Goal: Check status: Check status

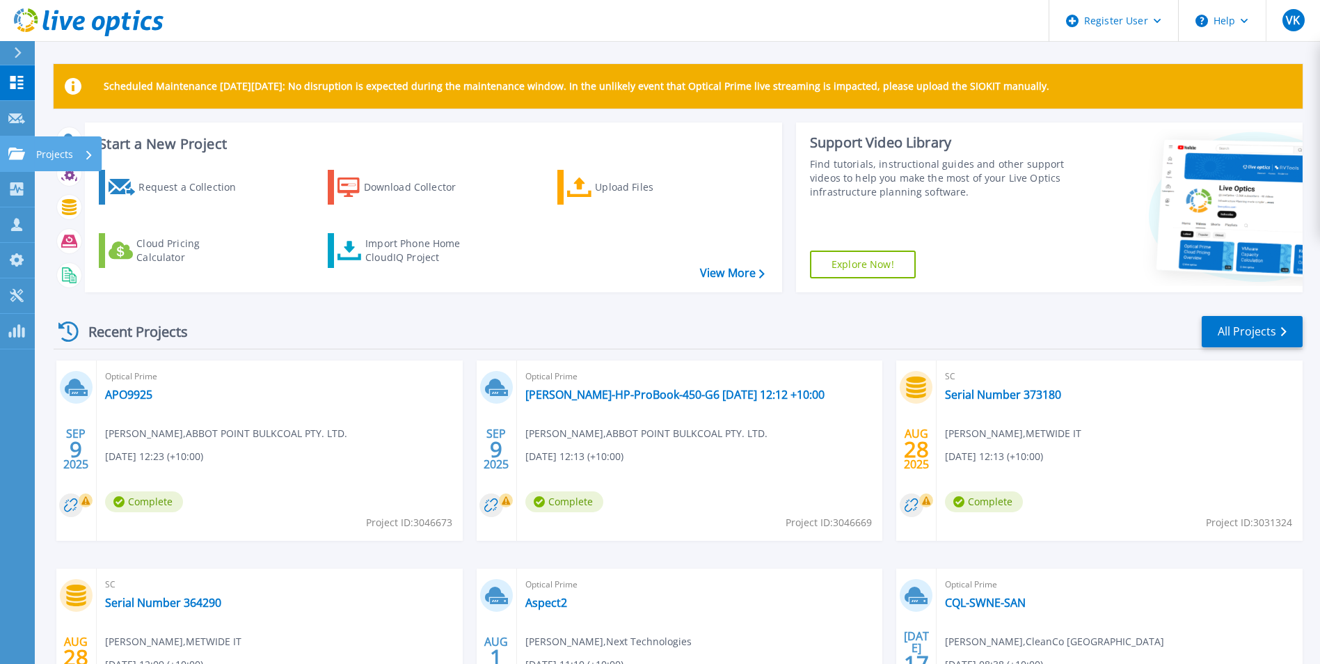
click at [19, 143] on link "Projects Projects" at bounding box center [17, 153] width 35 height 35
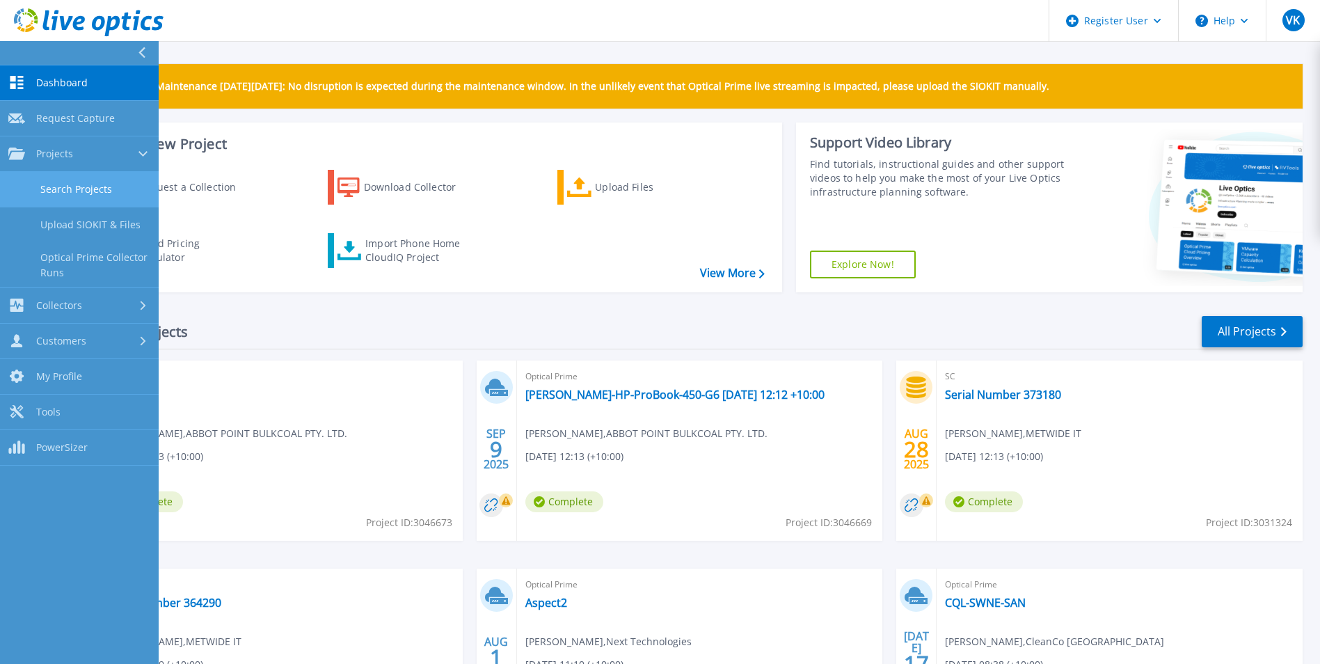
click at [102, 191] on link "Search Projects" at bounding box center [79, 189] width 159 height 35
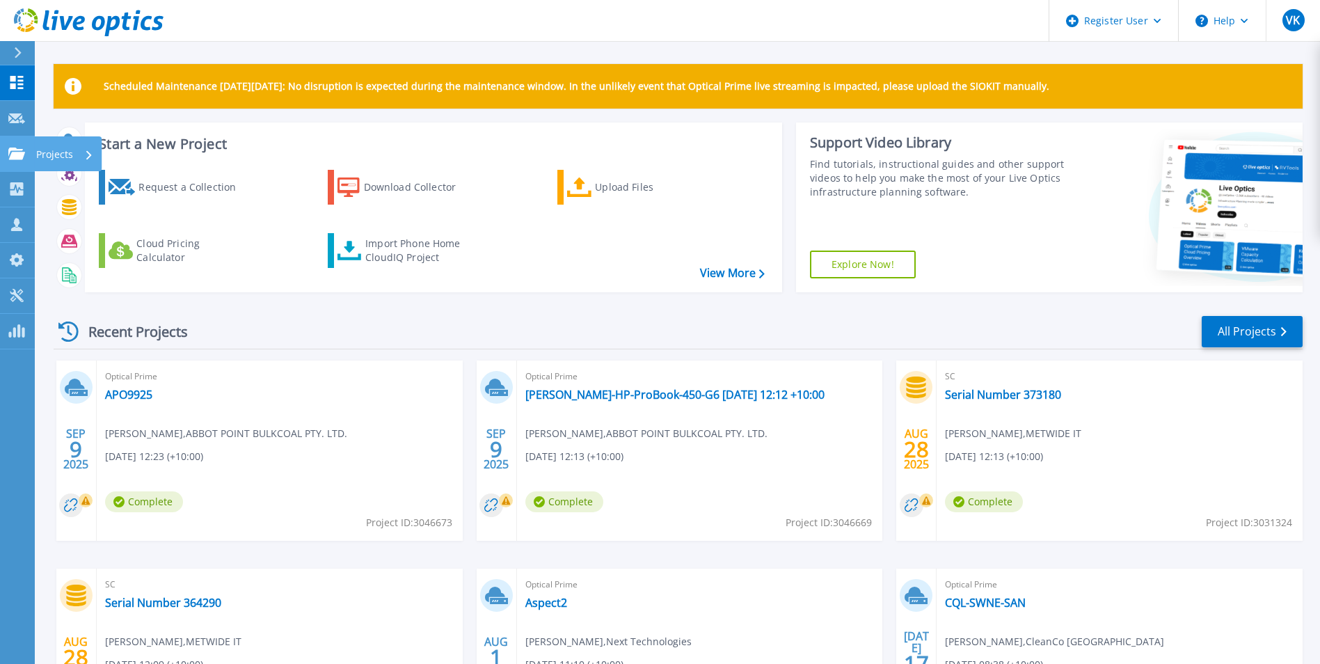
click at [22, 158] on icon at bounding box center [16, 154] width 17 height 12
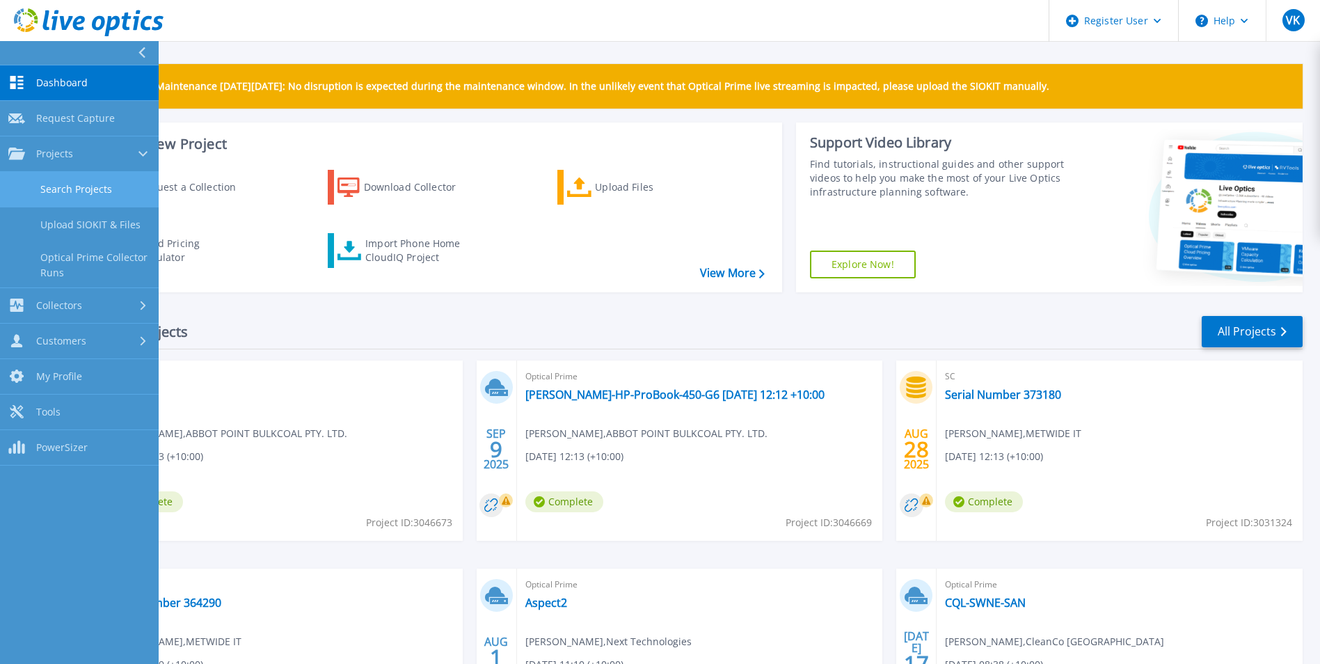
click at [89, 184] on link "Search Projects" at bounding box center [79, 189] width 159 height 35
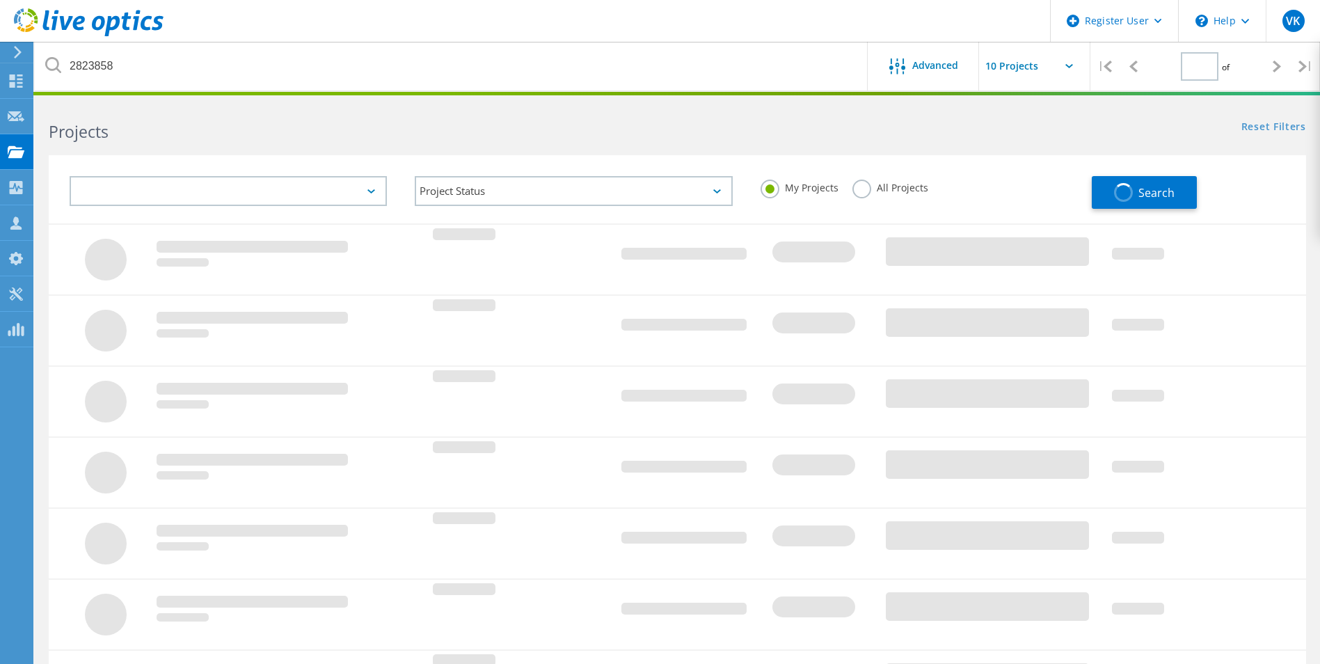
type input "1"
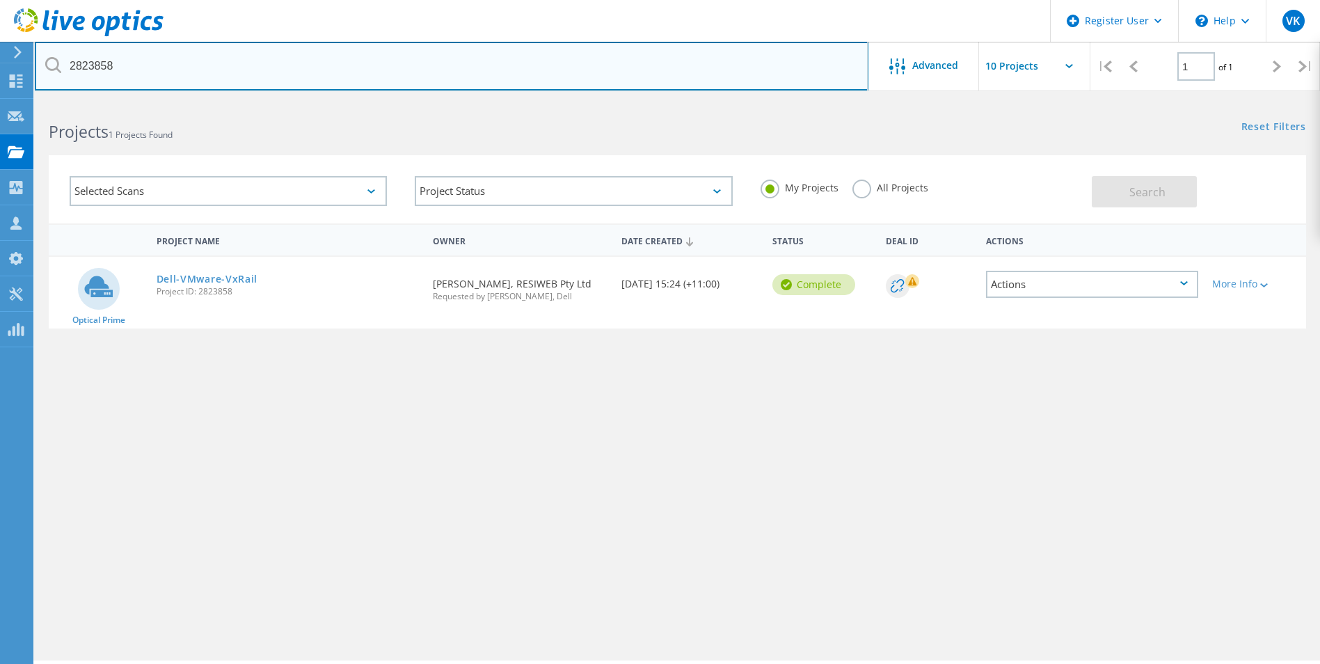
click at [80, 69] on input "2823858" at bounding box center [452, 66] width 834 height 49
paste input "• 3046669"
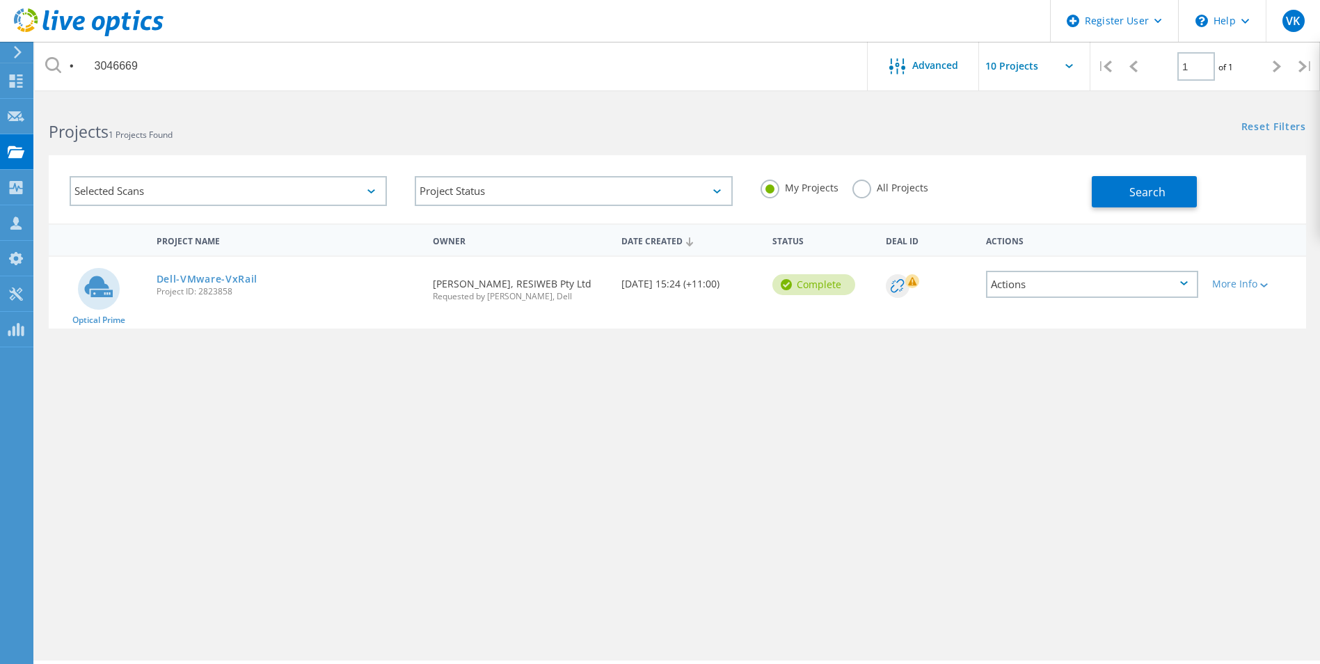
click at [885, 183] on label "All Projects" at bounding box center [891, 186] width 76 height 13
click at [0, 0] on input "All Projects" at bounding box center [0, 0] width 0 height 0
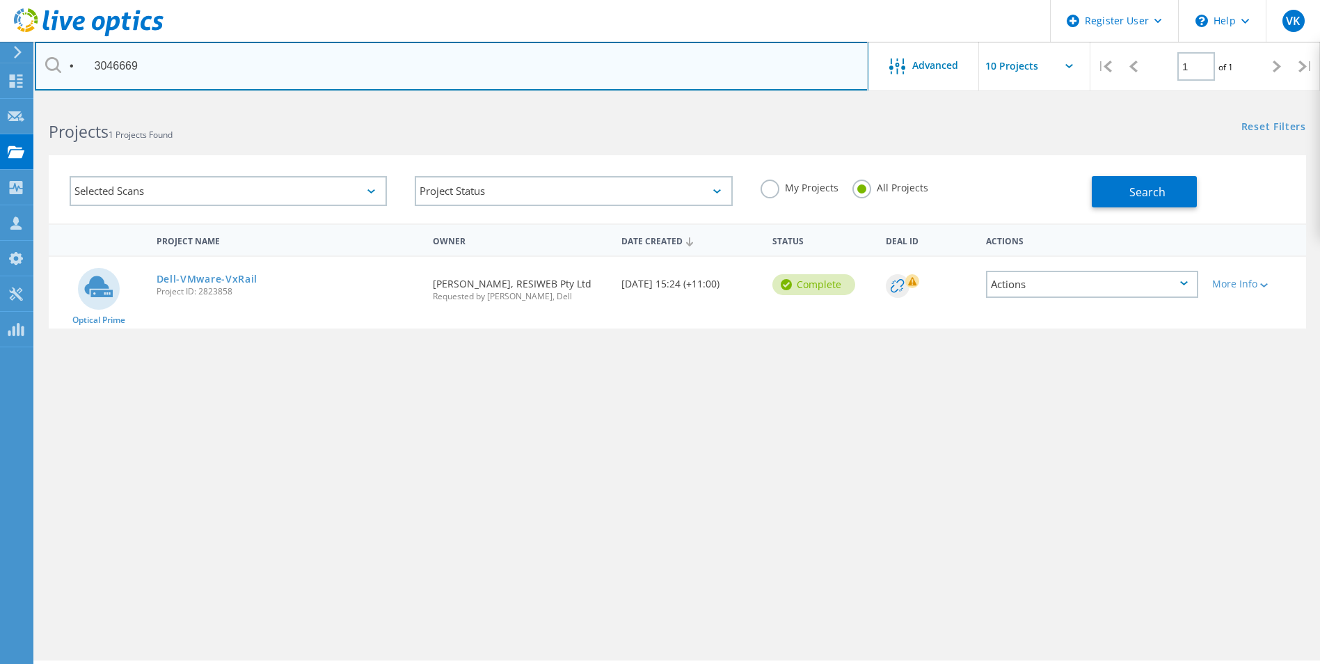
click at [96, 61] on input "• 3046669" at bounding box center [452, 66] width 834 height 49
type input "3046669"
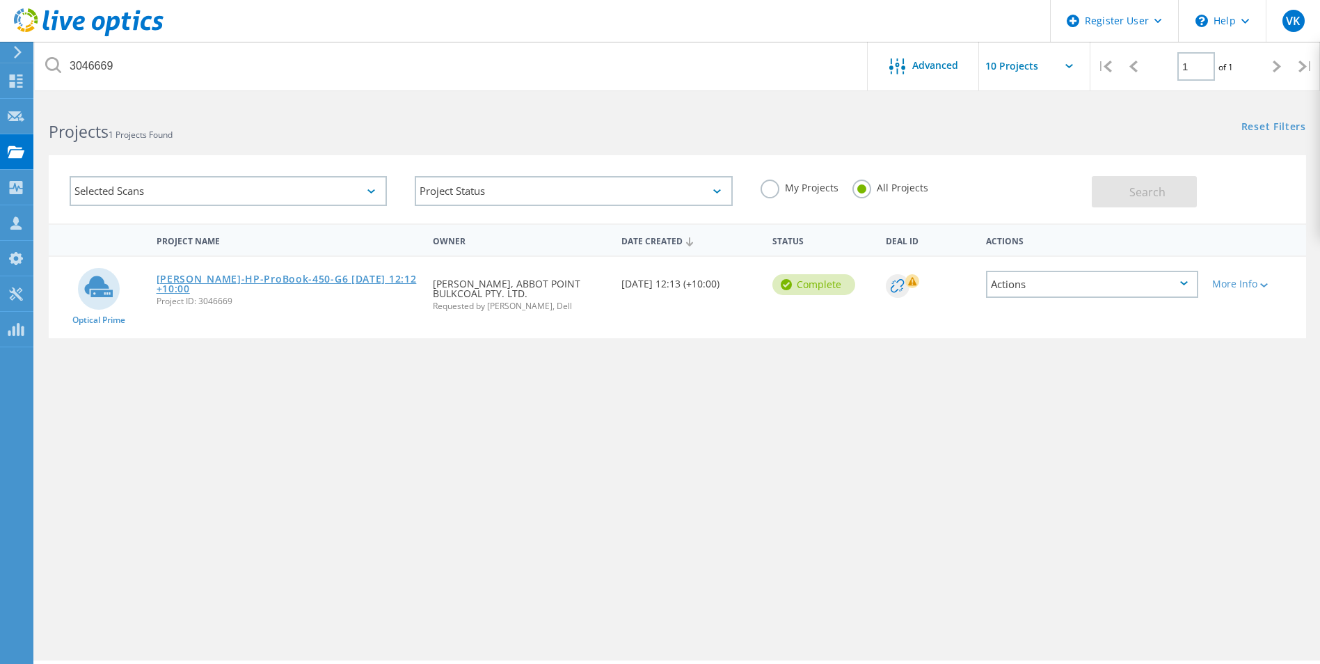
click at [226, 278] on link "[PERSON_NAME]-HP-ProBook-450-G6 [DATE] 12:12 +10:00" at bounding box center [288, 283] width 263 height 19
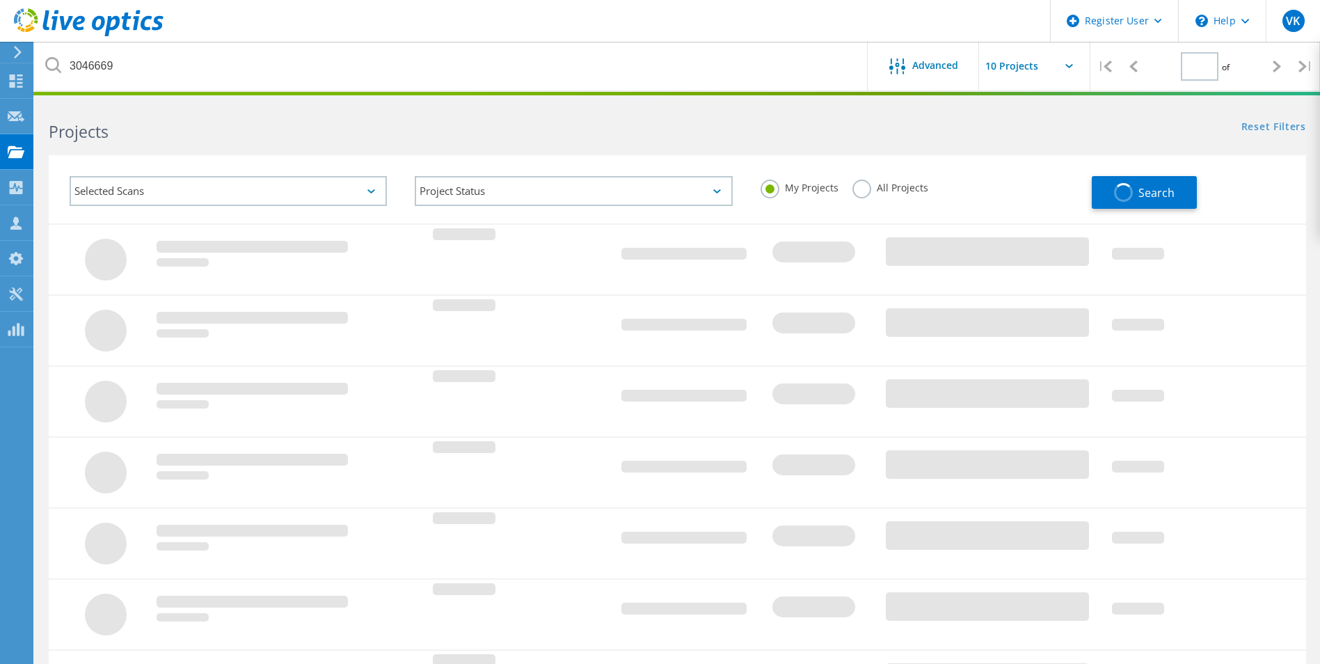
type input "1"
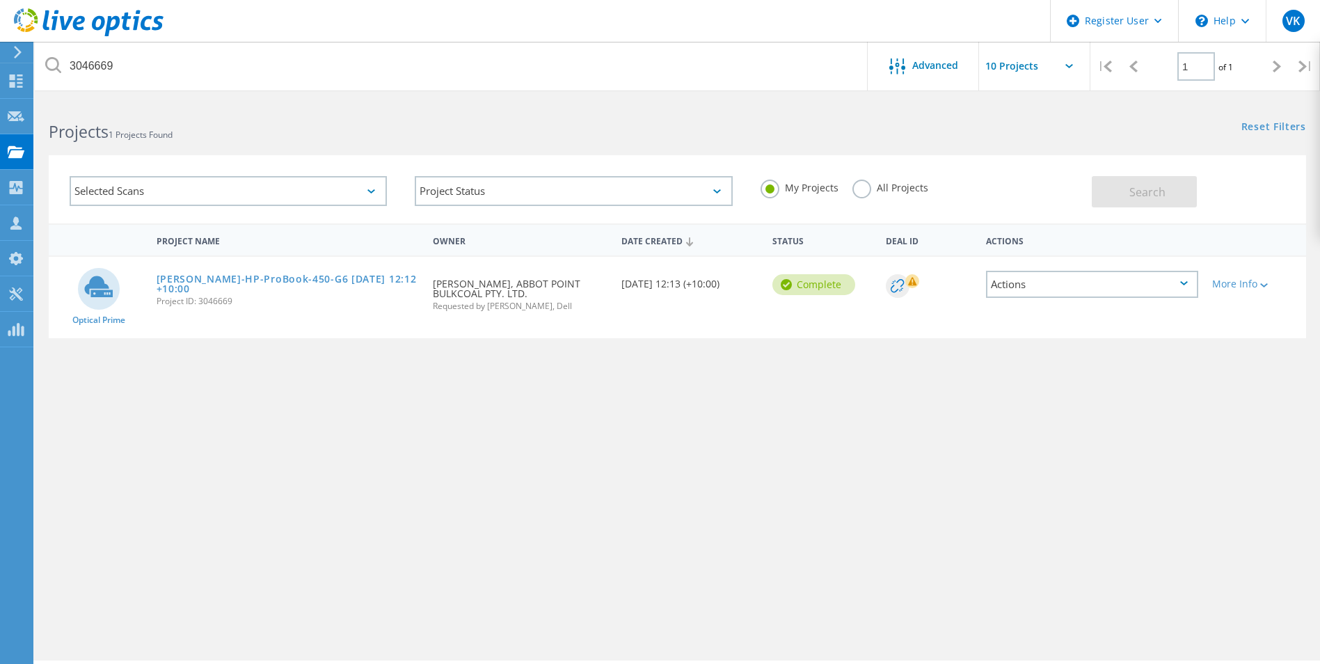
click at [884, 195] on div "All Projects" at bounding box center [891, 190] width 76 height 20
click at [866, 184] on label "All Projects" at bounding box center [891, 186] width 76 height 13
click at [0, 0] on input "All Projects" at bounding box center [0, 0] width 0 height 0
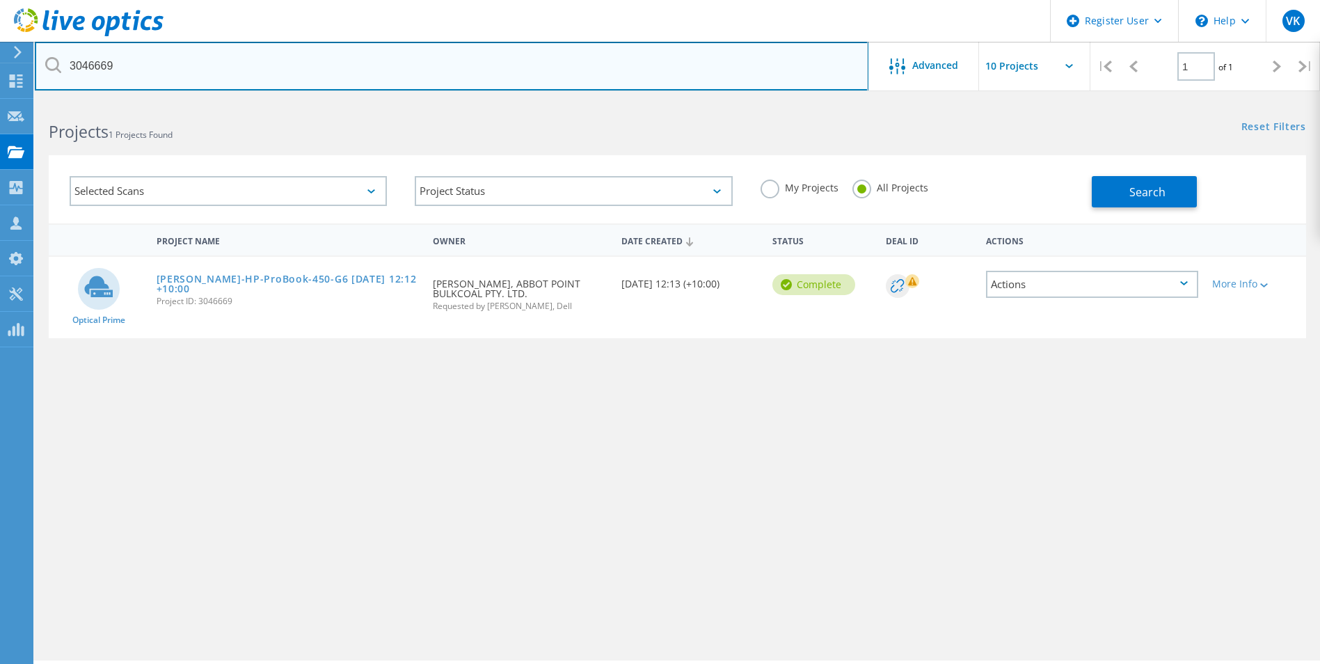
click at [97, 64] on input "3046669" at bounding box center [452, 66] width 834 height 49
paste input "• 3046673"
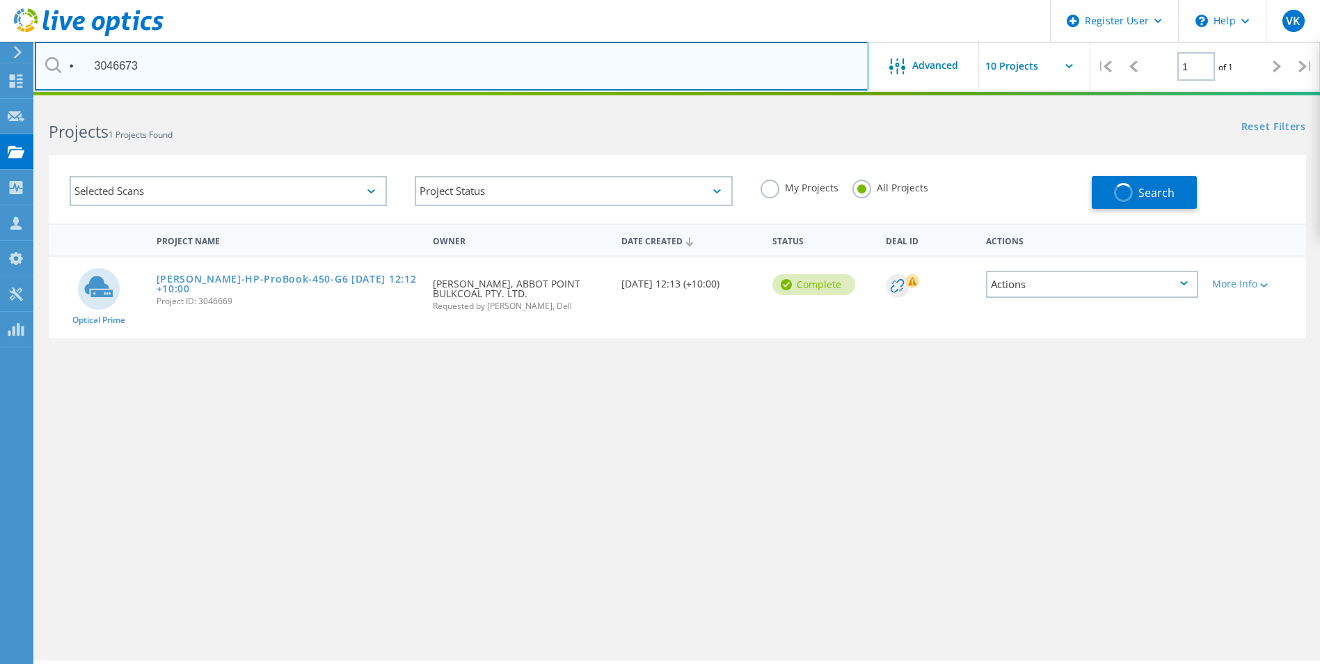
drag, startPoint x: 95, startPoint y: 65, endPoint x: 367, endPoint y: 72, distance: 272.3
click at [96, 65] on input "• 3046673" at bounding box center [452, 66] width 834 height 49
type input "3046673"
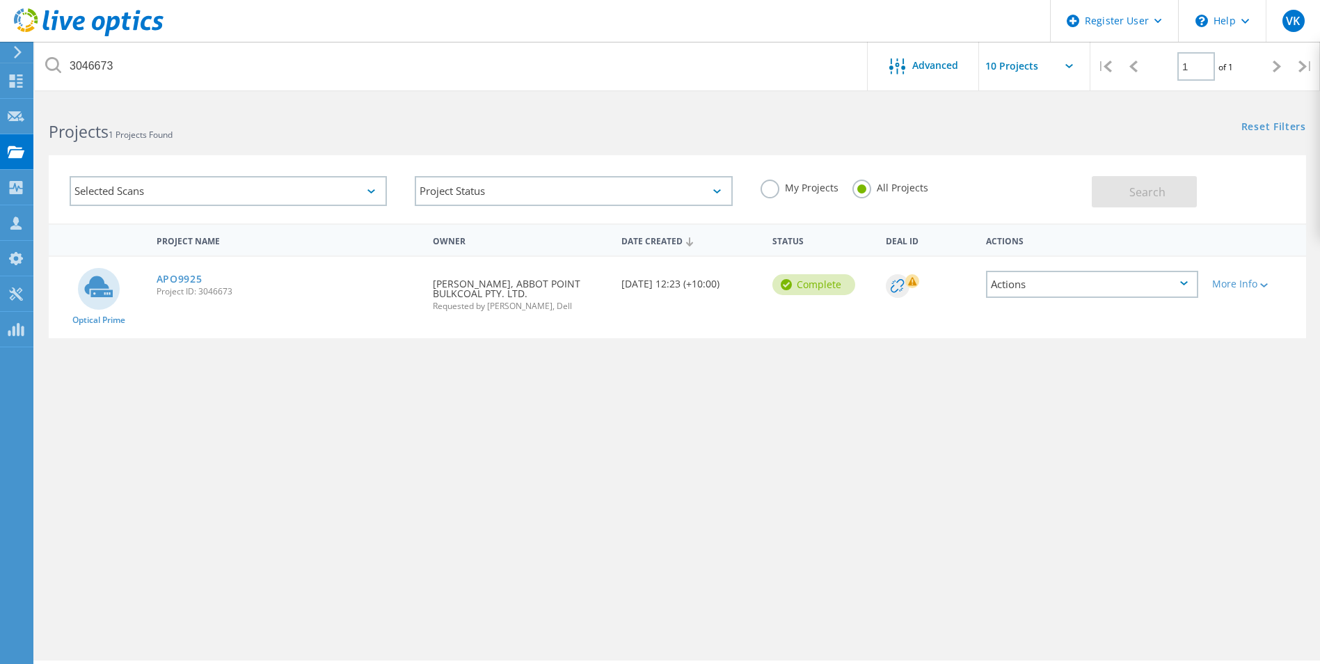
drag, startPoint x: 175, startPoint y: 278, endPoint x: 246, endPoint y: 294, distance: 72.6
click at [175, 278] on link "APO9925" at bounding box center [180, 279] width 46 height 10
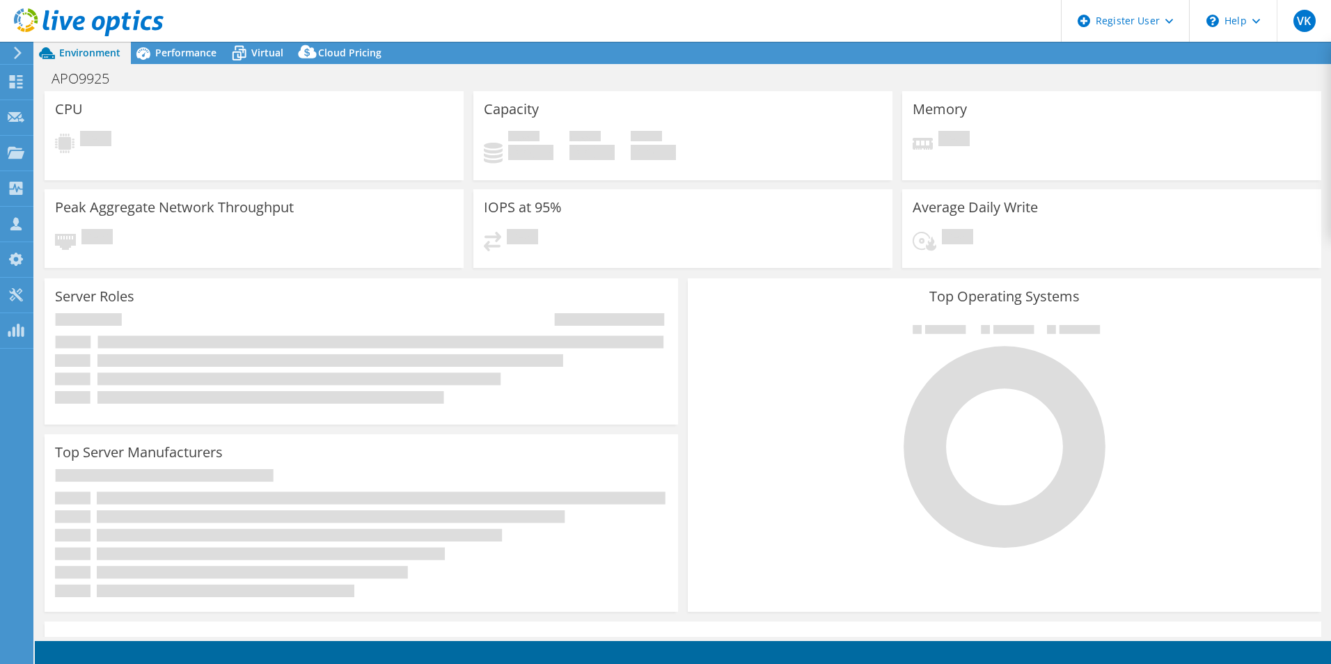
select select "USD"
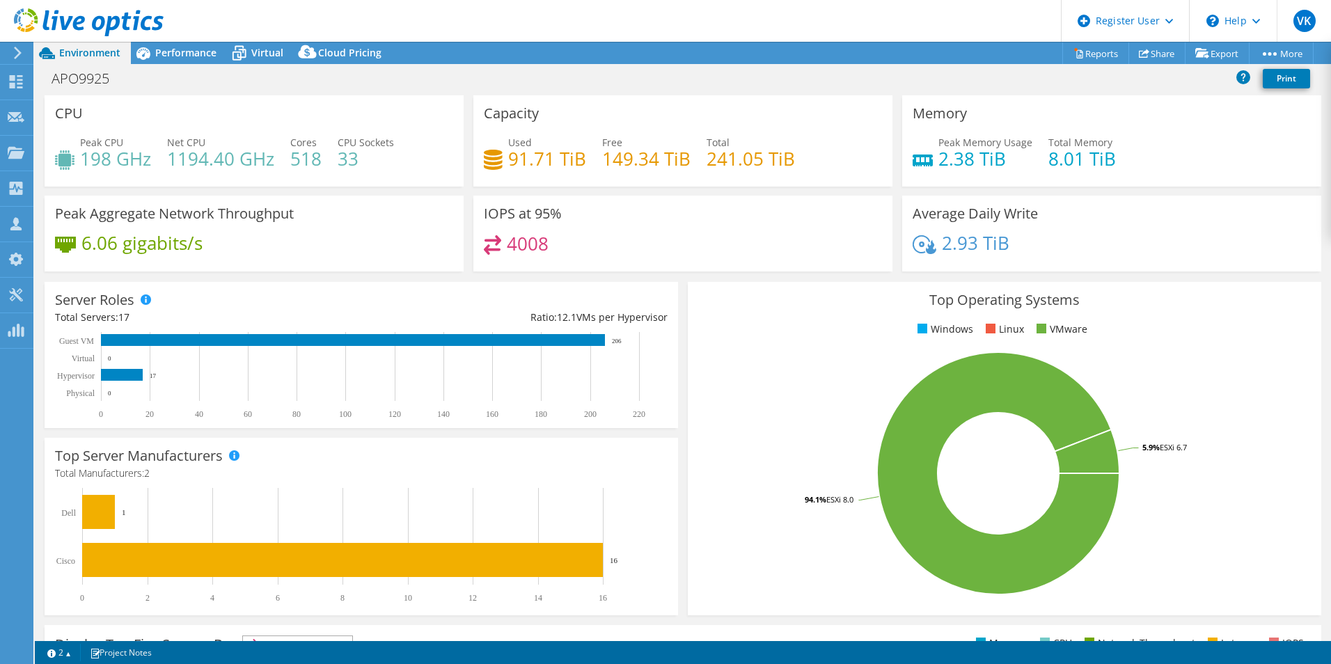
drag, startPoint x: 197, startPoint y: 54, endPoint x: 286, endPoint y: 93, distance: 97.3
click at [198, 54] on span "Performance" at bounding box center [185, 52] width 61 height 13
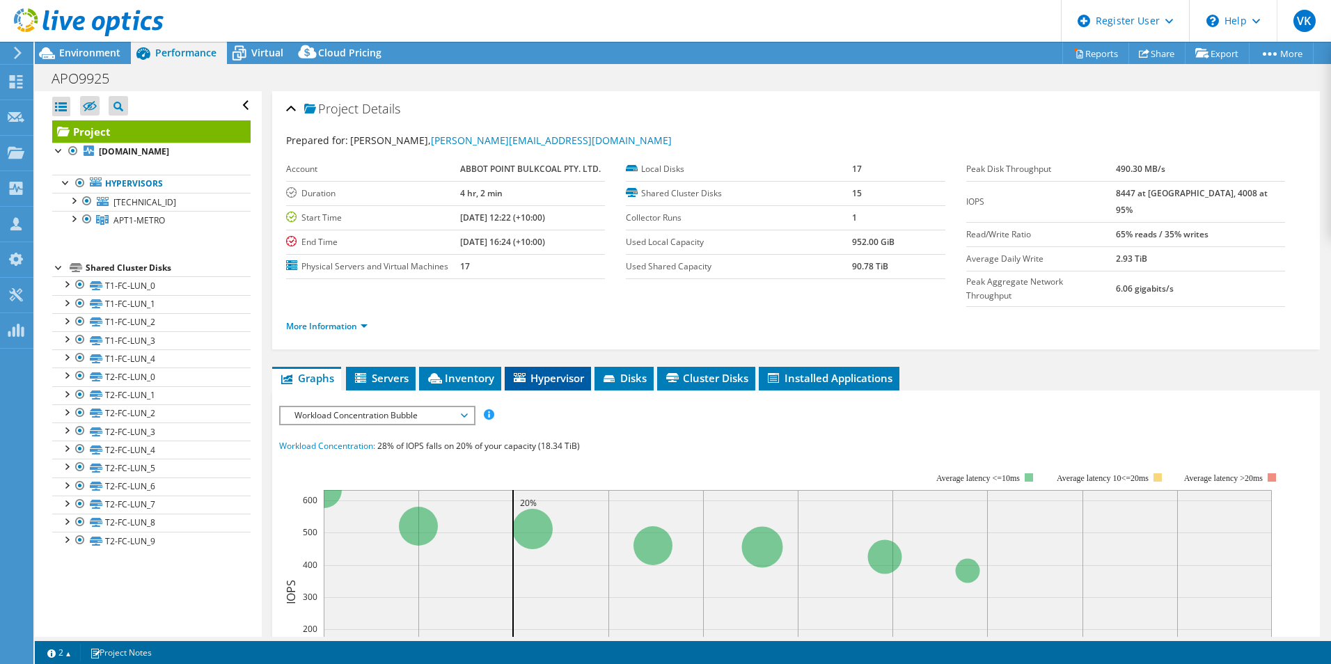
click at [484, 371] on span "Inventory" at bounding box center [460, 378] width 68 height 14
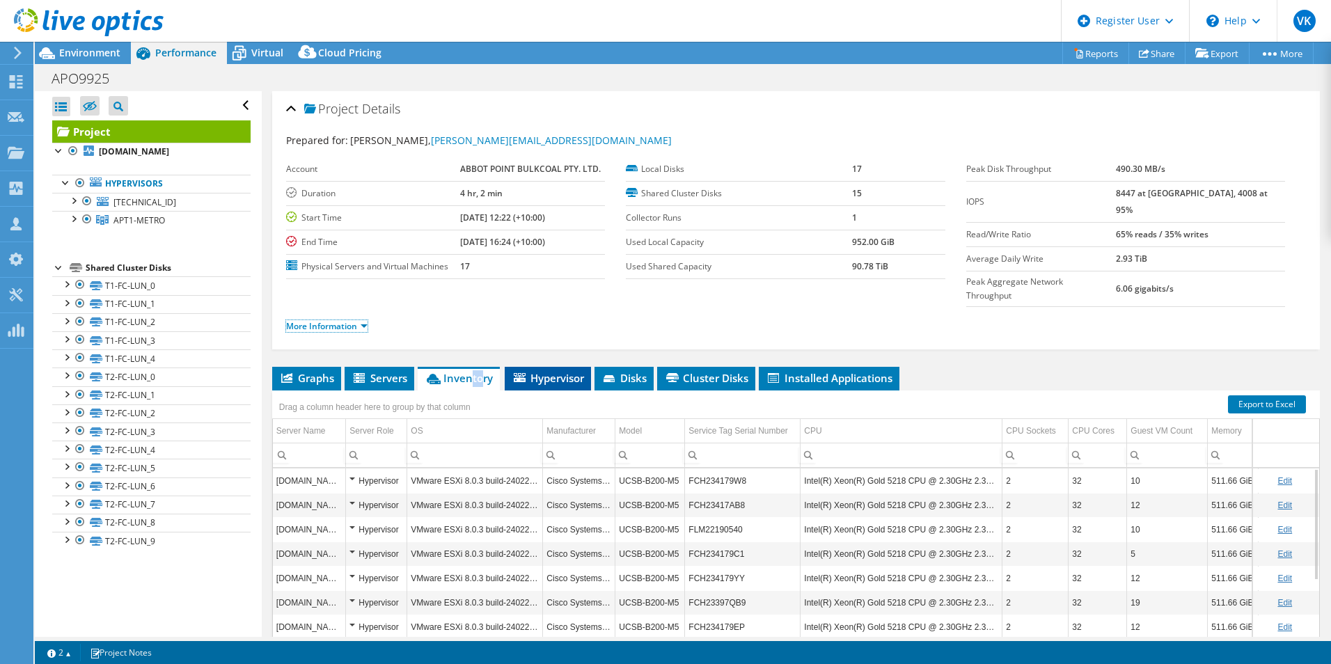
drag, startPoint x: 338, startPoint y: 299, endPoint x: 550, endPoint y: 342, distance: 216.0
click at [338, 320] on link "More Information" at bounding box center [326, 326] width 81 height 12
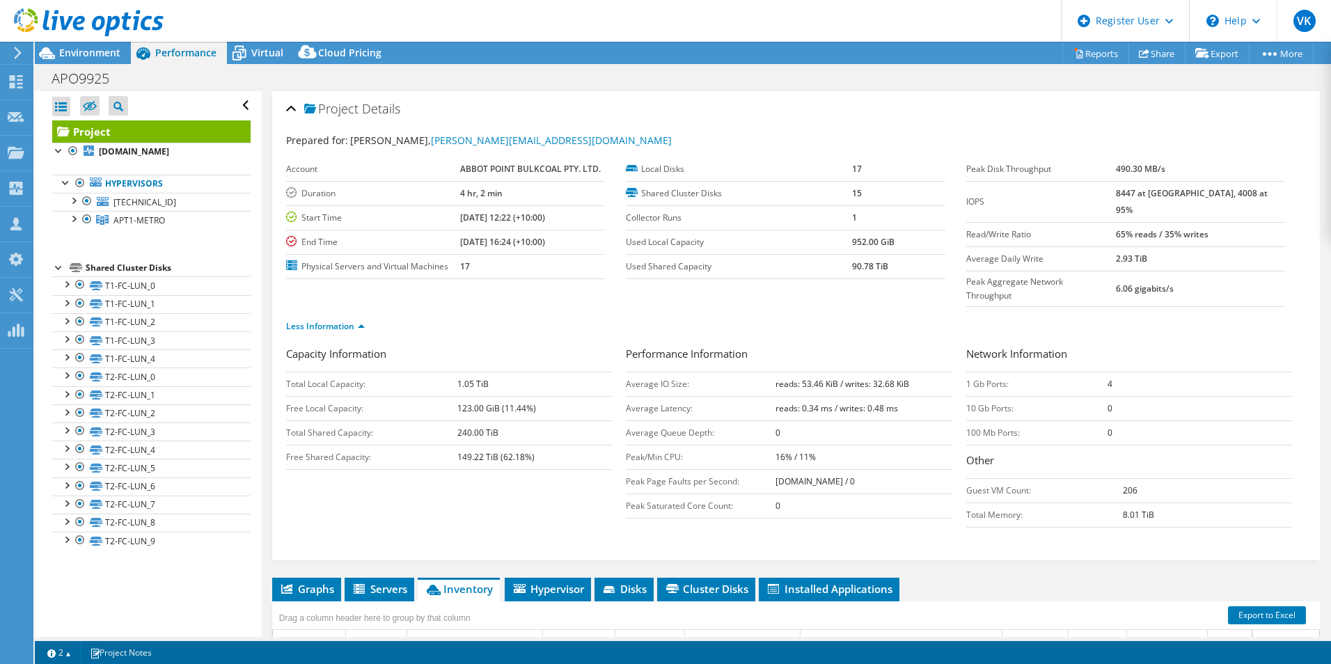
drag, startPoint x: 89, startPoint y: 53, endPoint x: 203, endPoint y: 85, distance: 118.6
click at [89, 53] on span "Environment" at bounding box center [89, 52] width 61 height 13
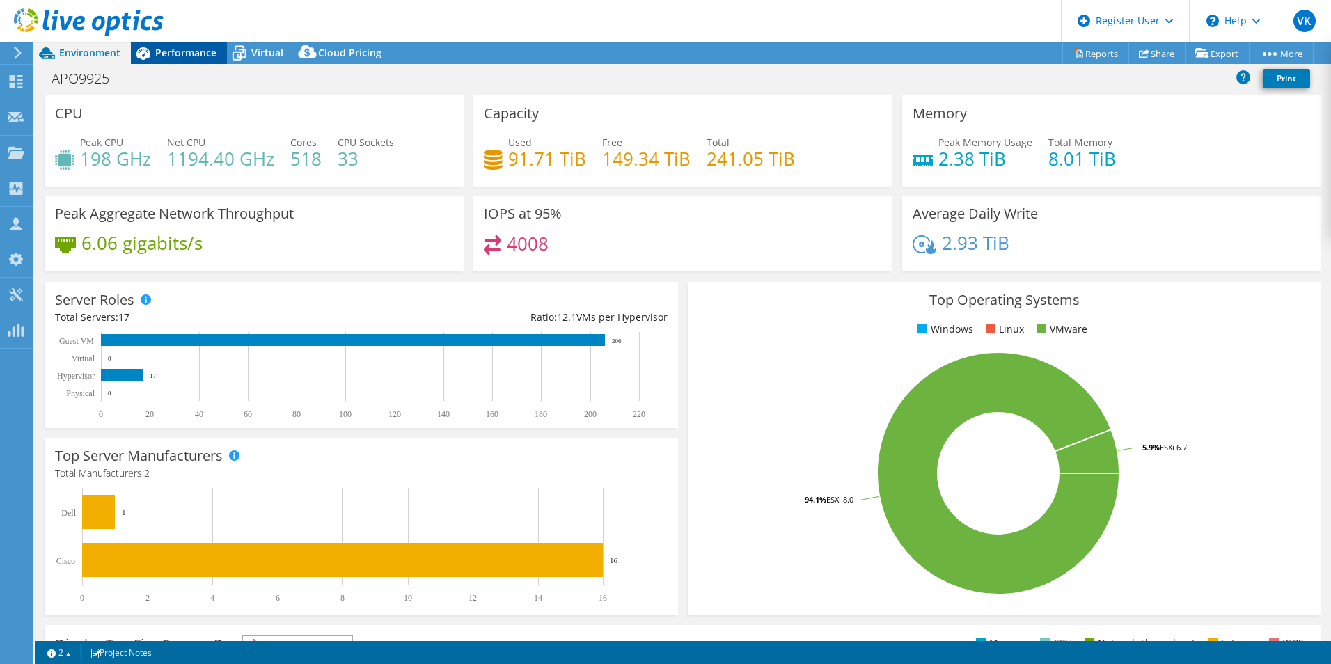
drag, startPoint x: 187, startPoint y: 55, endPoint x: 203, endPoint y: 56, distance: 15.4
click at [187, 55] on span "Performance" at bounding box center [185, 52] width 61 height 13
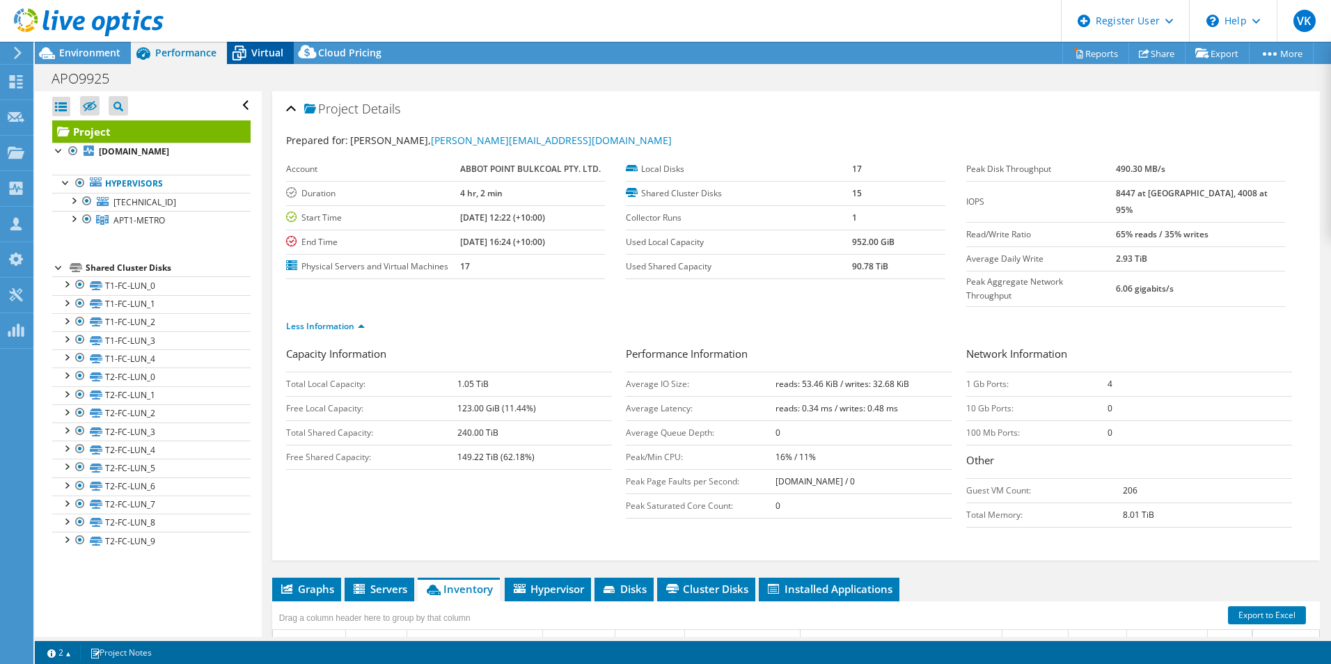
click at [254, 58] on span "Virtual" at bounding box center [267, 52] width 32 height 13
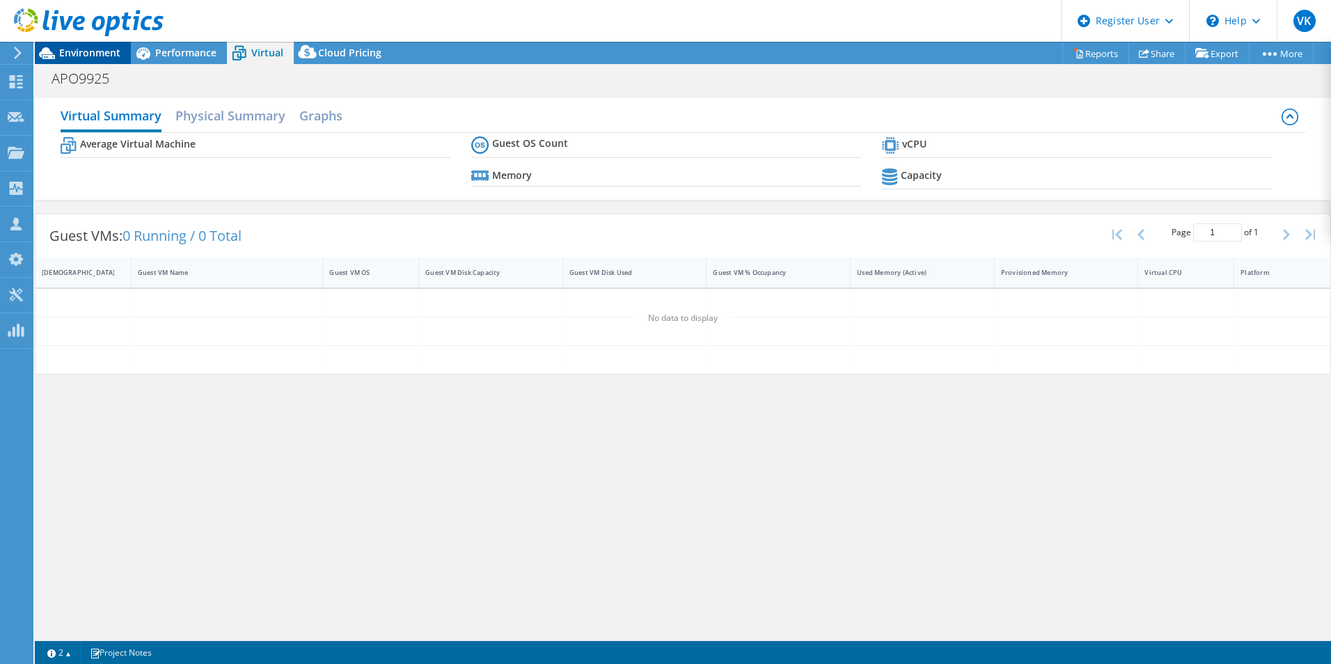
click at [58, 58] on icon at bounding box center [47, 53] width 24 height 24
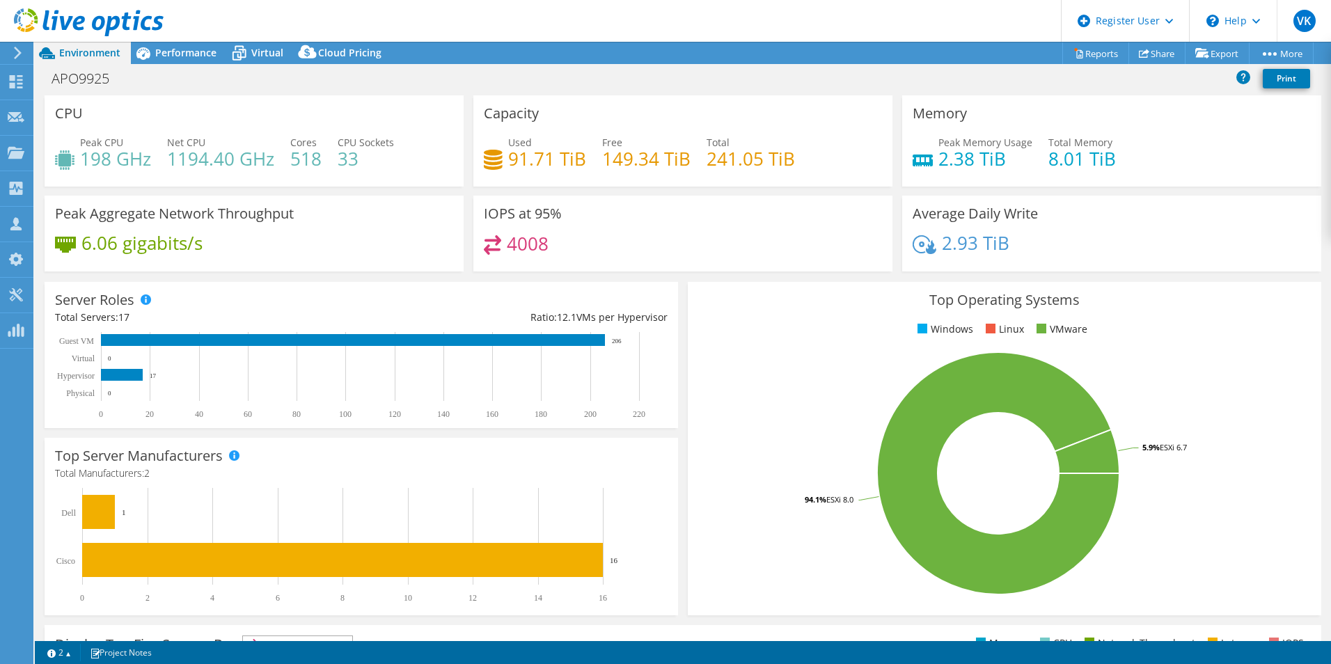
drag, startPoint x: 184, startPoint y: 61, endPoint x: 597, endPoint y: 224, distance: 443.7
click at [184, 61] on div "Performance" at bounding box center [179, 53] width 96 height 22
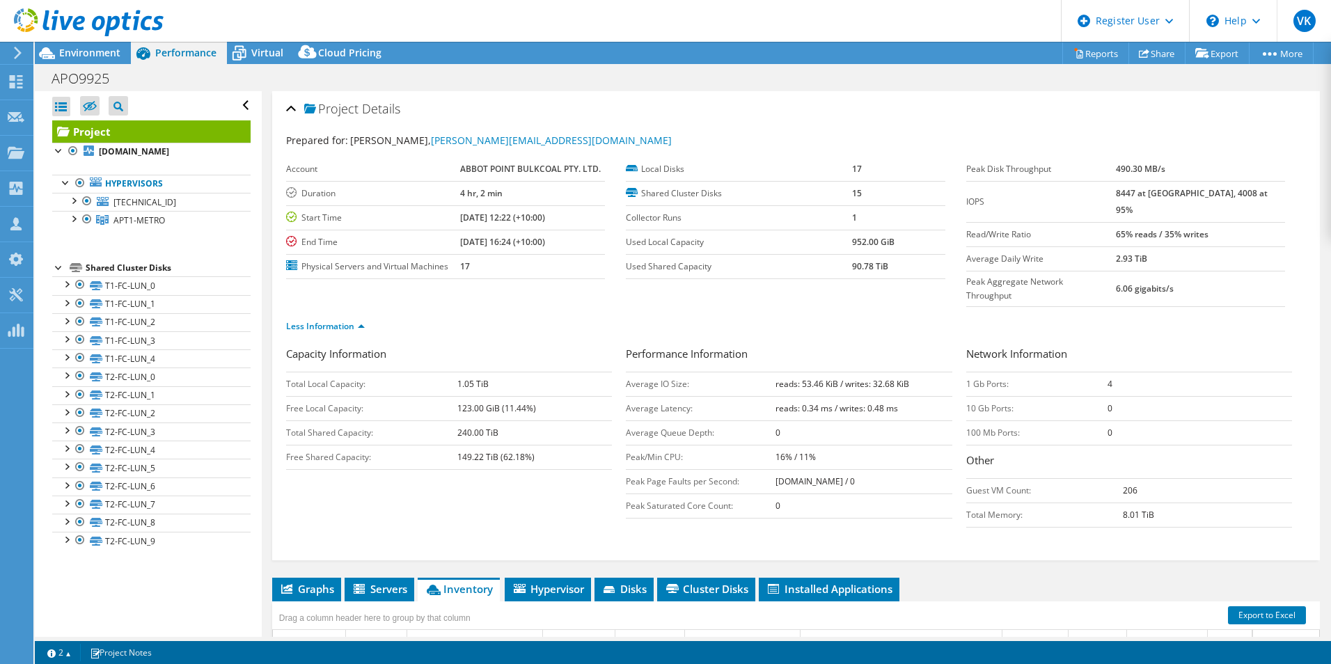
drag, startPoint x: 78, startPoint y: 46, endPoint x: 228, endPoint y: 95, distance: 158.3
click at [78, 46] on div at bounding box center [82, 23] width 164 height 47
click at [102, 53] on span "Environment" at bounding box center [89, 52] width 61 height 13
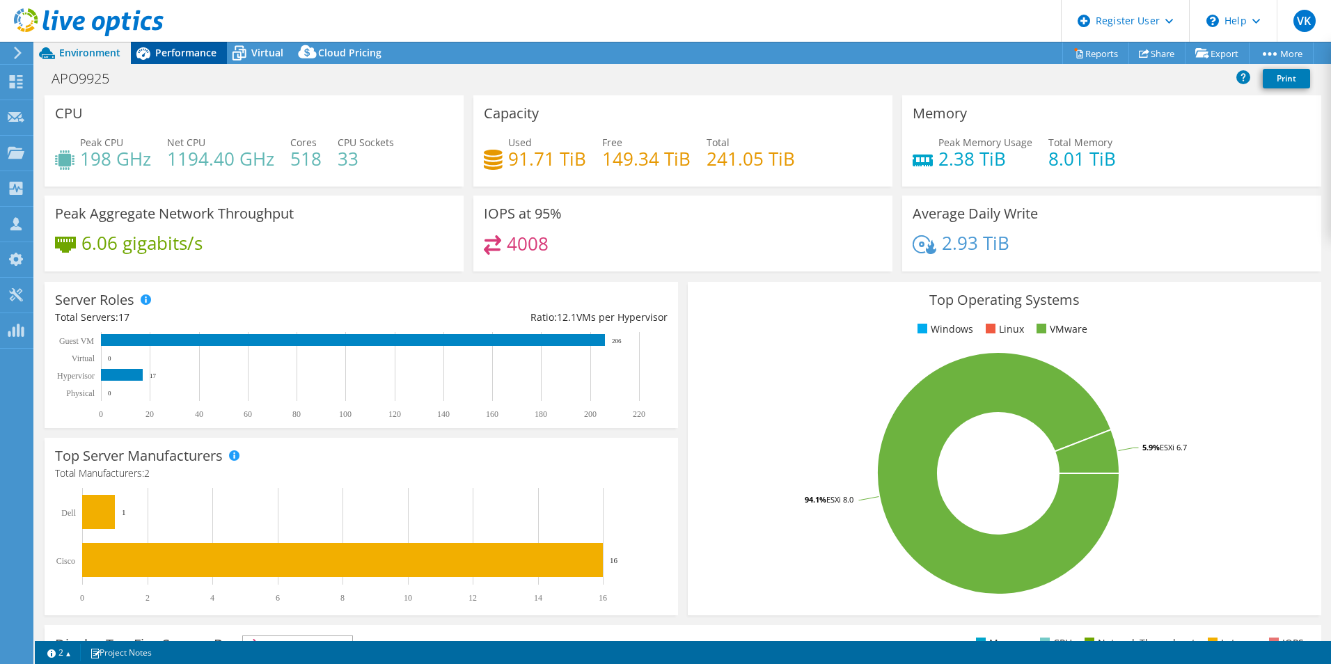
click at [202, 59] on div "Performance" at bounding box center [179, 53] width 96 height 22
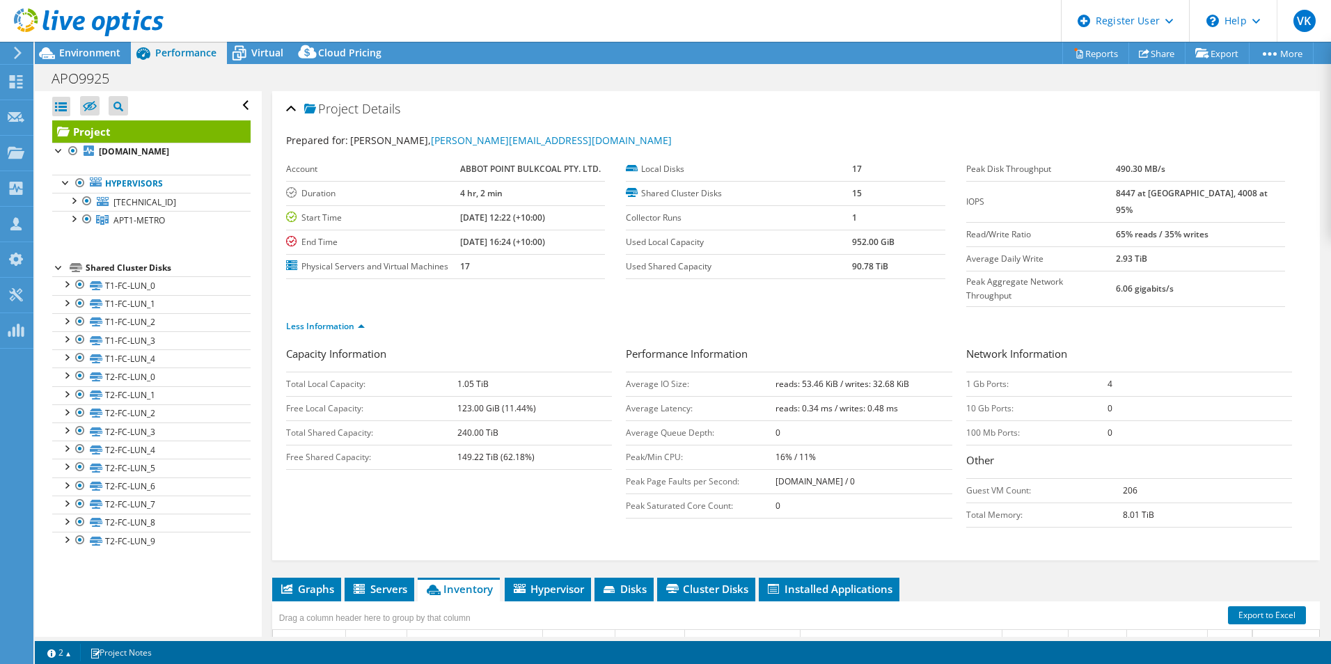
drag, startPoint x: 108, startPoint y: 43, endPoint x: 138, endPoint y: 55, distance: 32.2
click at [108, 43] on div at bounding box center [82, 23] width 164 height 47
click at [95, 57] on span "Environment" at bounding box center [89, 52] width 61 height 13
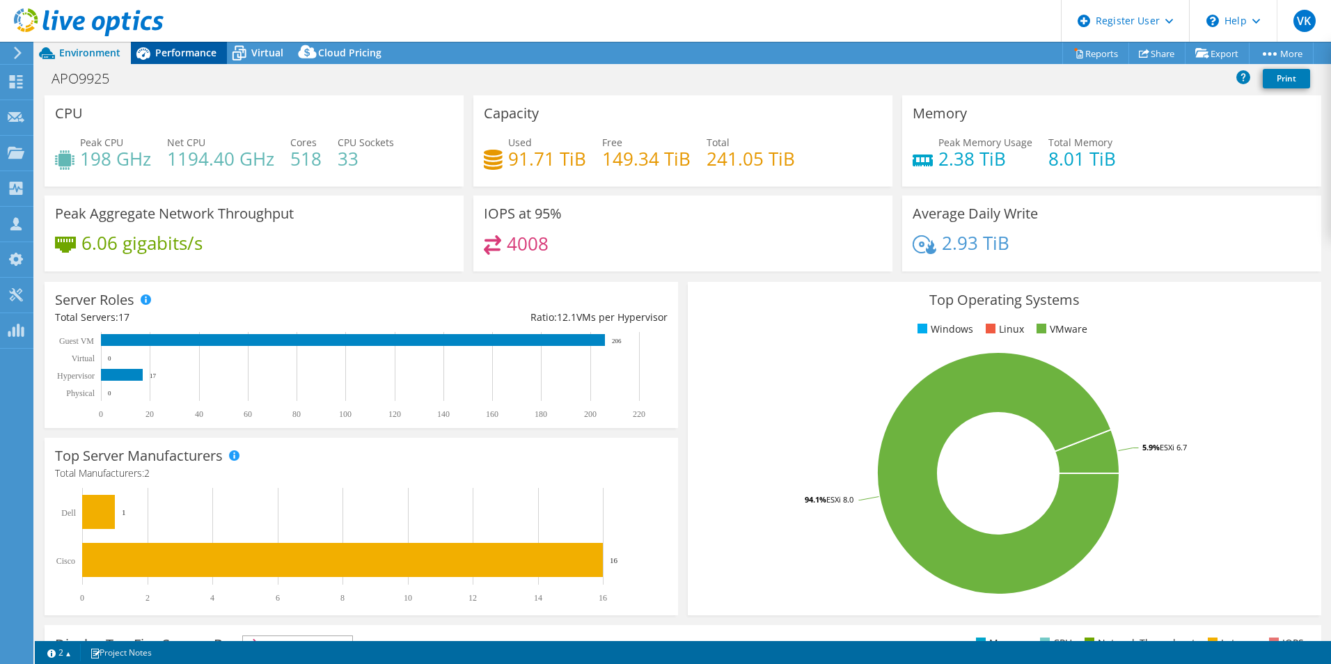
click at [179, 52] on span "Performance" at bounding box center [185, 52] width 61 height 13
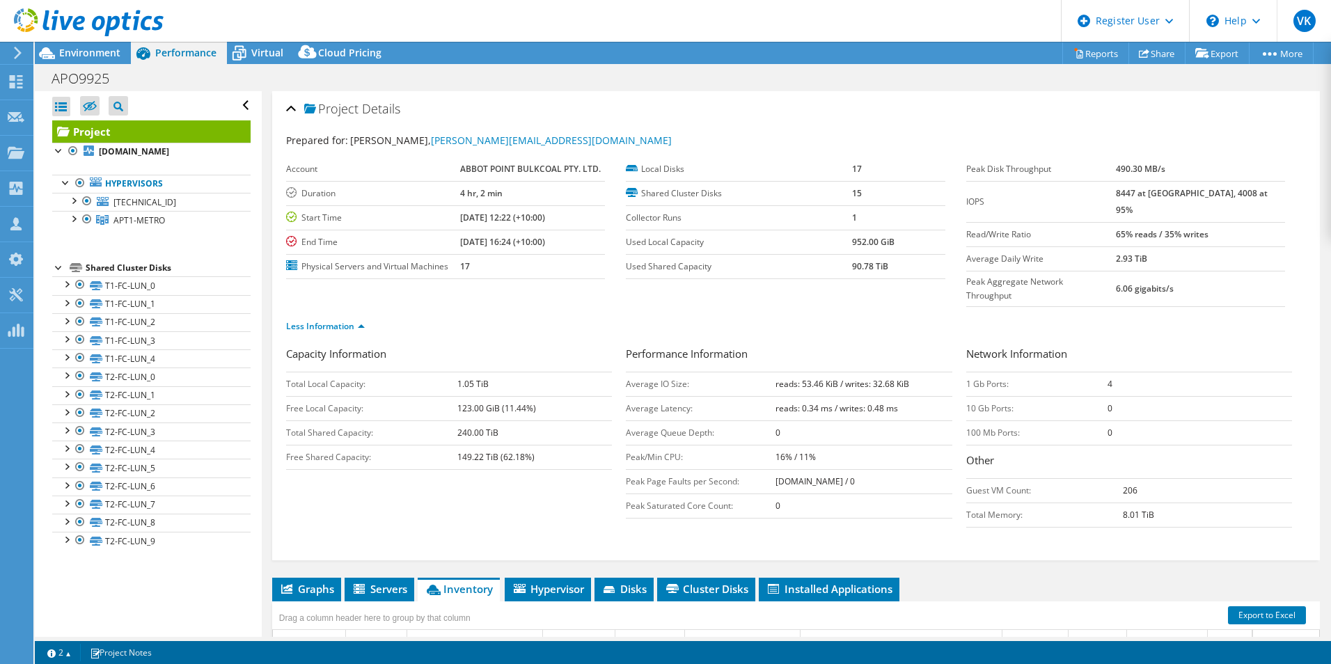
click at [1181, 452] on h3 "Other" at bounding box center [1129, 461] width 326 height 19
click at [95, 55] on span "Environment" at bounding box center [89, 52] width 61 height 13
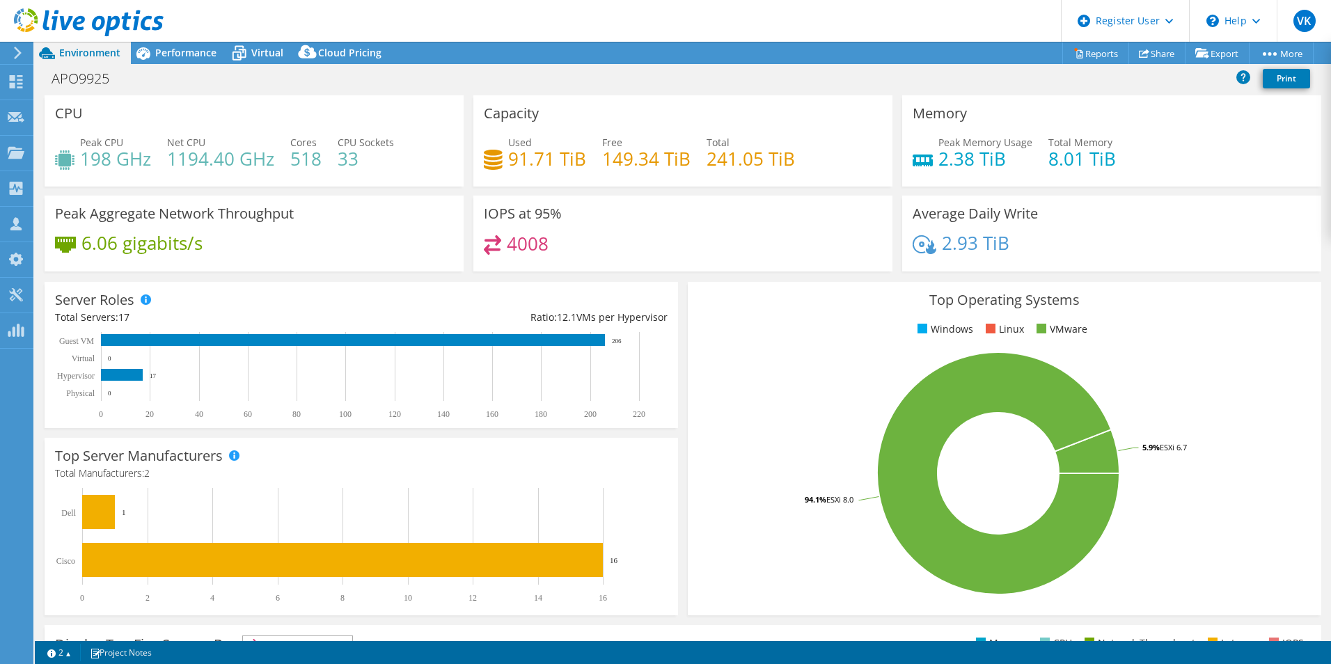
drag, startPoint x: 182, startPoint y: 54, endPoint x: 471, endPoint y: 148, distance: 303.1
click at [182, 54] on span "Performance" at bounding box center [185, 52] width 61 height 13
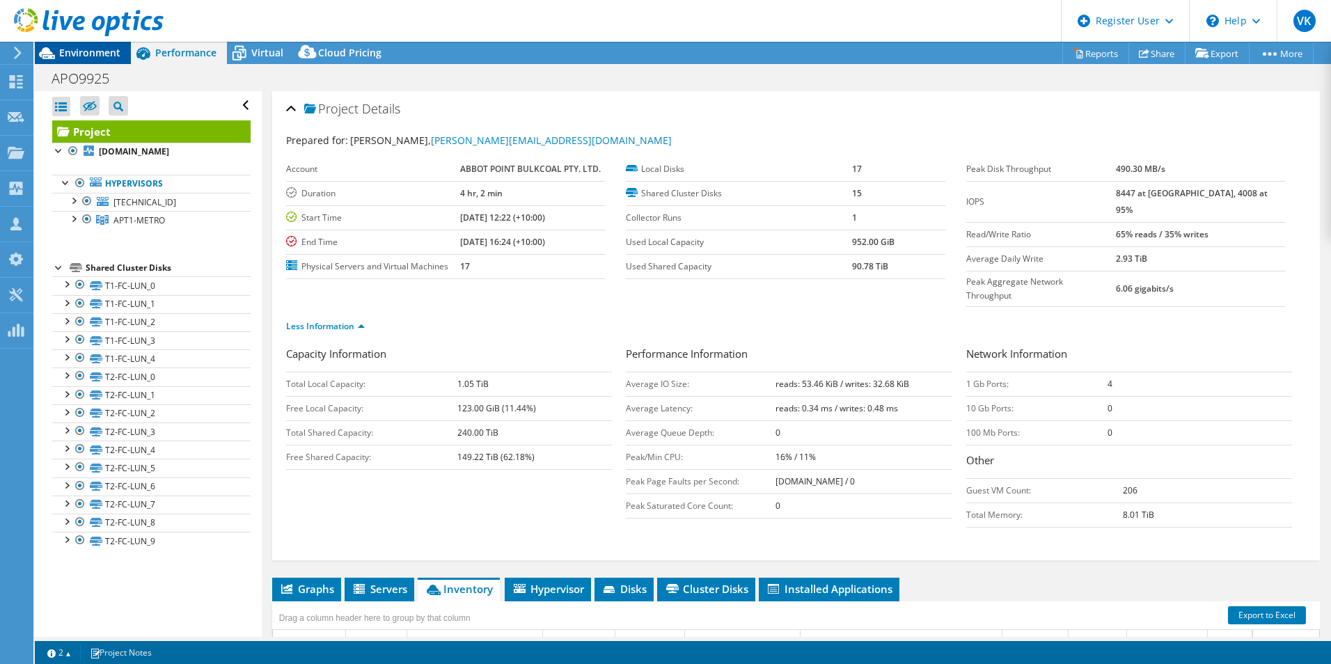
click at [99, 52] on span "Environment" at bounding box center [89, 52] width 61 height 13
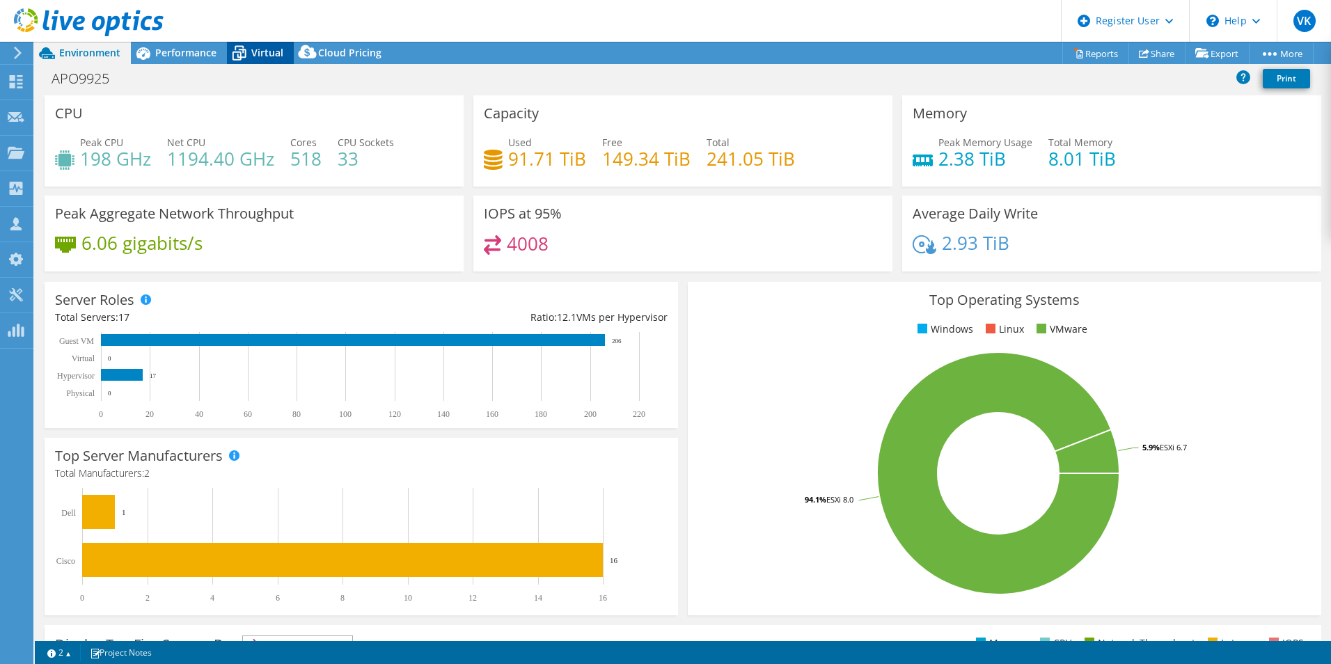
click at [275, 50] on span "Virtual" at bounding box center [267, 52] width 32 height 13
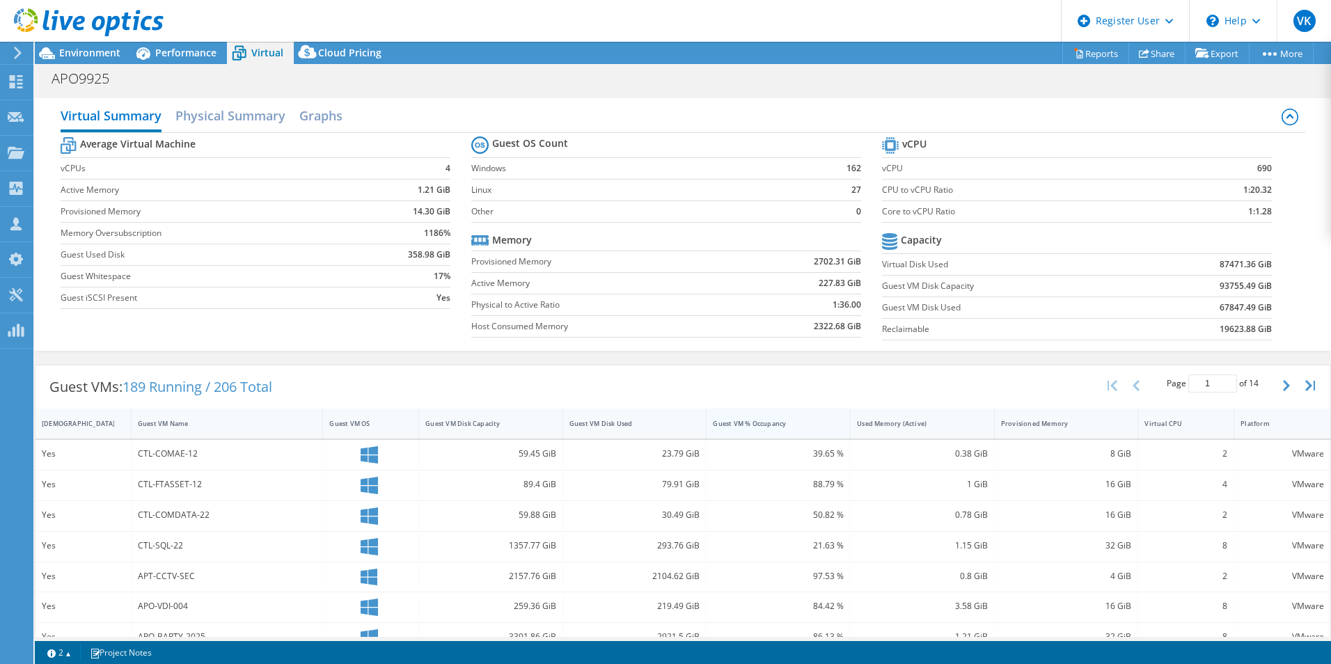
drag, startPoint x: 213, startPoint y: 109, endPoint x: 729, endPoint y: 303, distance: 552.0
click at [214, 109] on h2 "Physical Summary" at bounding box center [230, 116] width 110 height 28
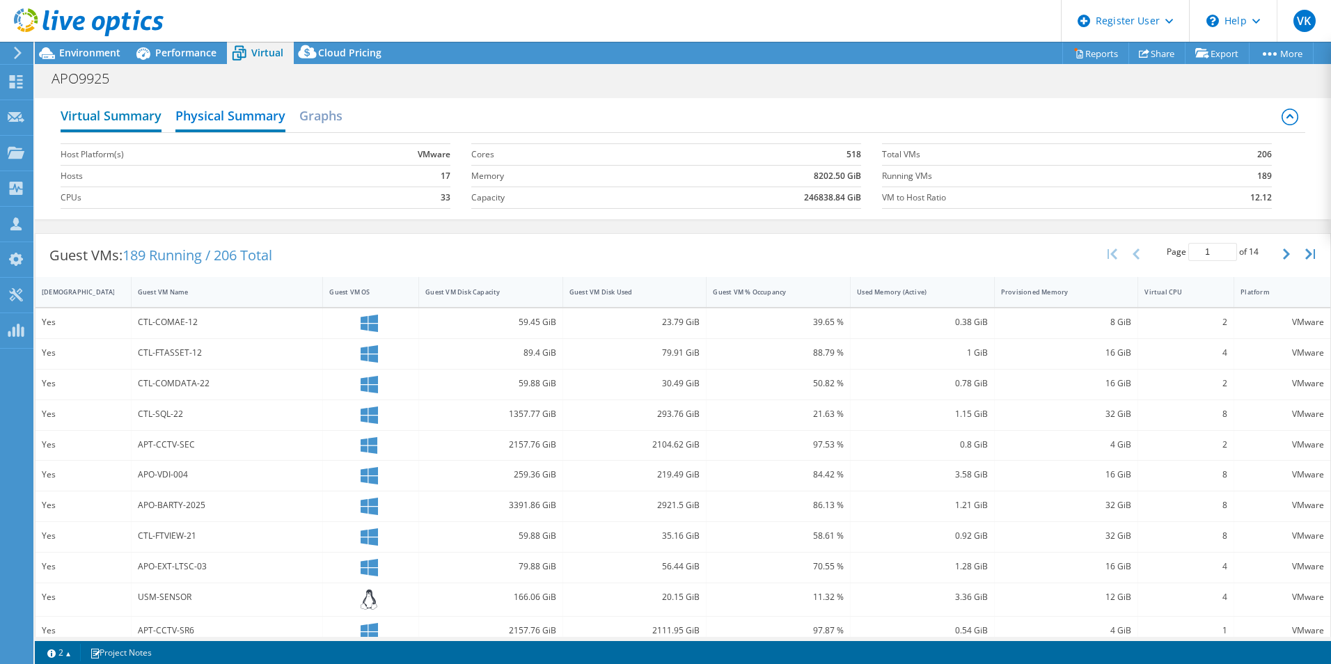
click at [136, 114] on h2 "Virtual Summary" at bounding box center [111, 117] width 101 height 31
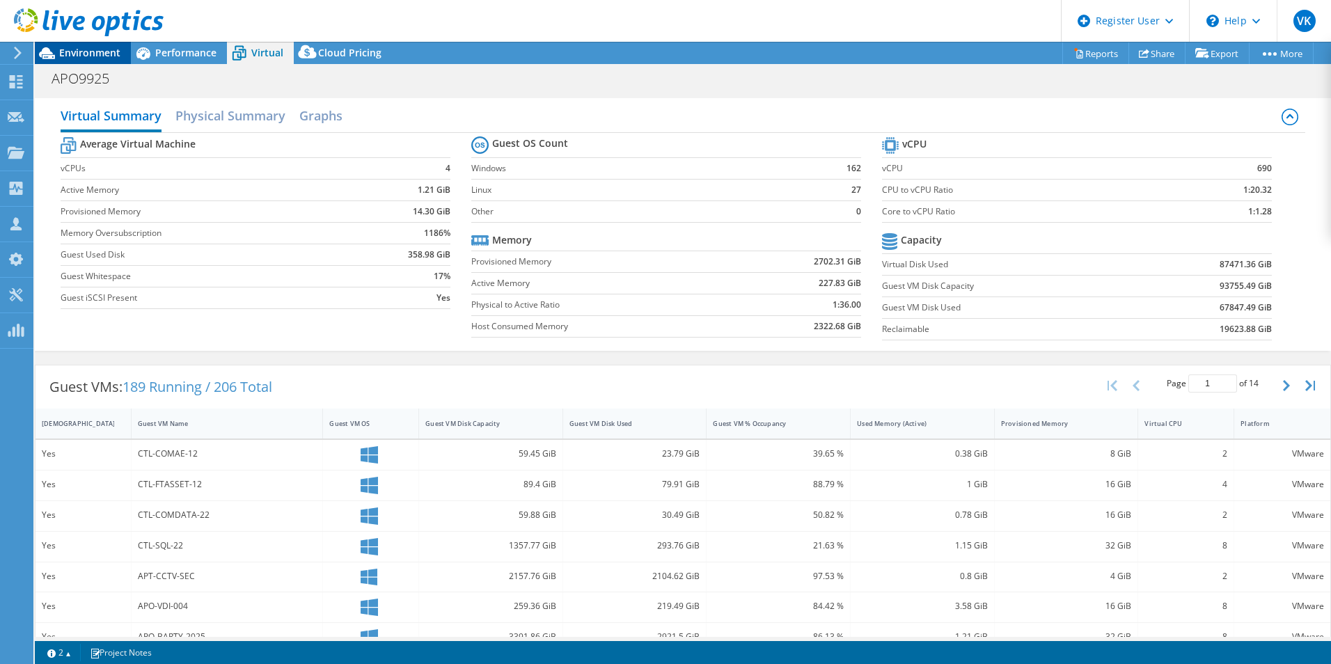
click at [87, 59] on div "Environment" at bounding box center [83, 53] width 96 height 22
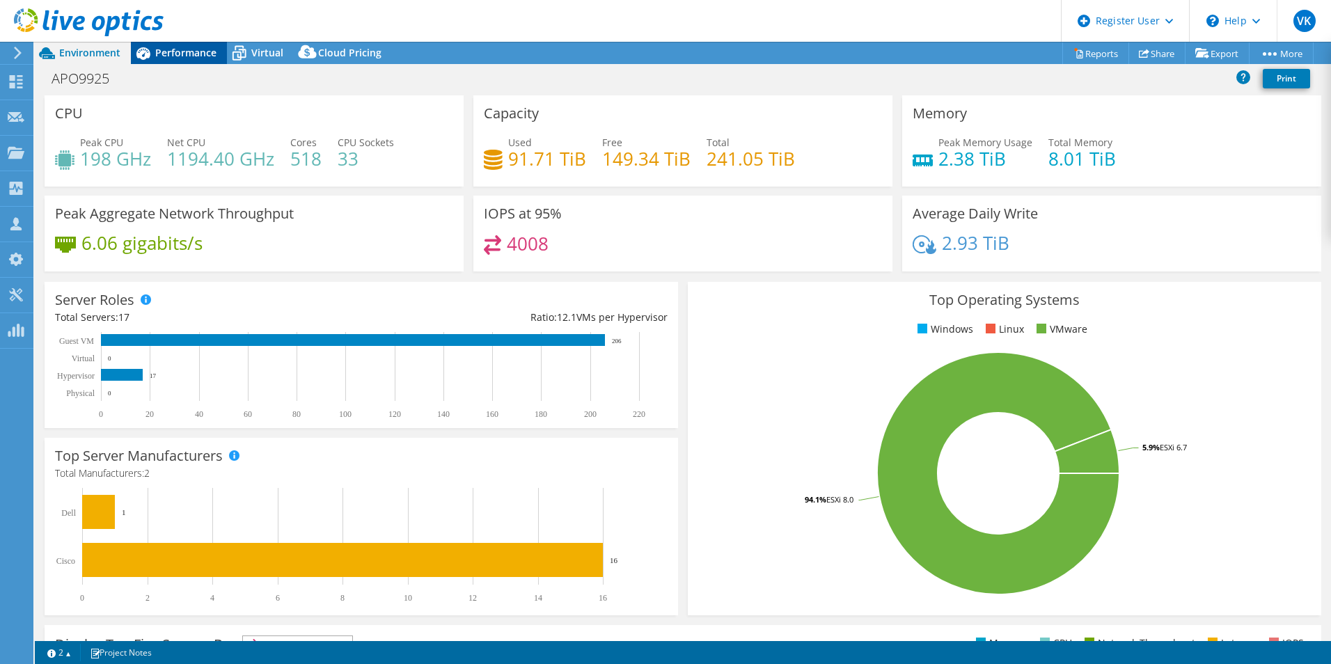
drag, startPoint x: 187, startPoint y: 48, endPoint x: 219, endPoint y: 49, distance: 31.3
click at [187, 48] on span "Performance" at bounding box center [185, 52] width 61 height 13
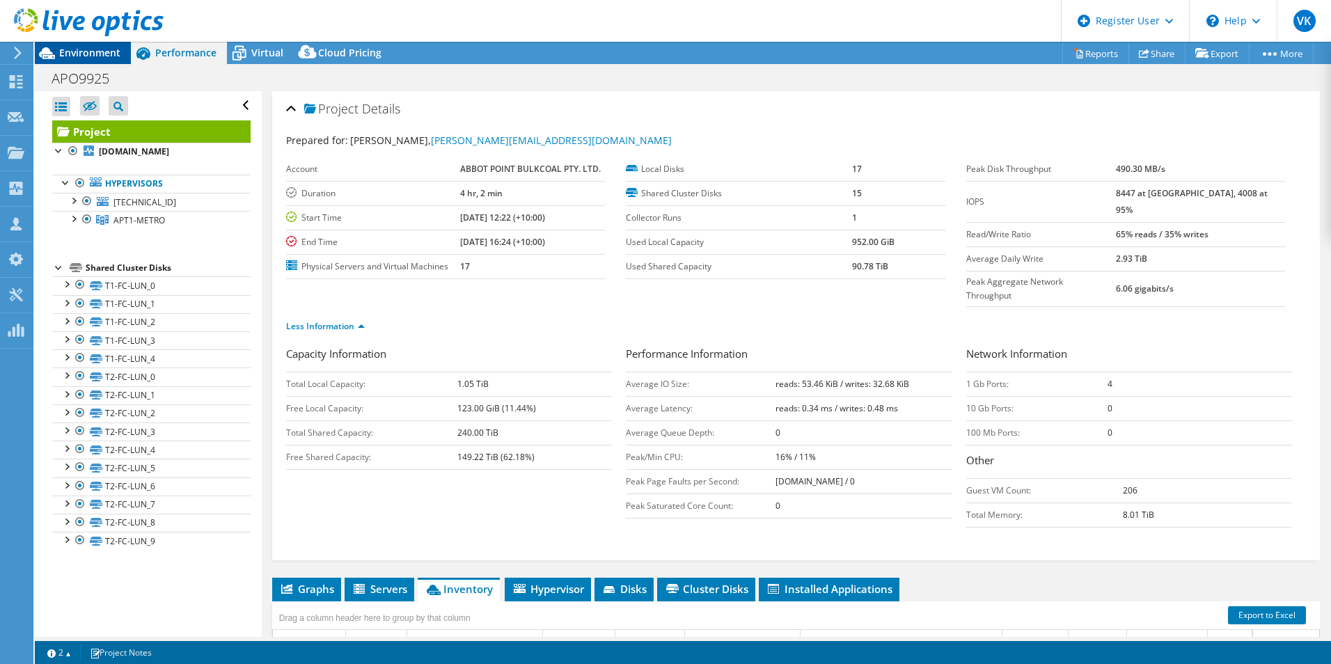
click at [92, 55] on span "Environment" at bounding box center [89, 52] width 61 height 13
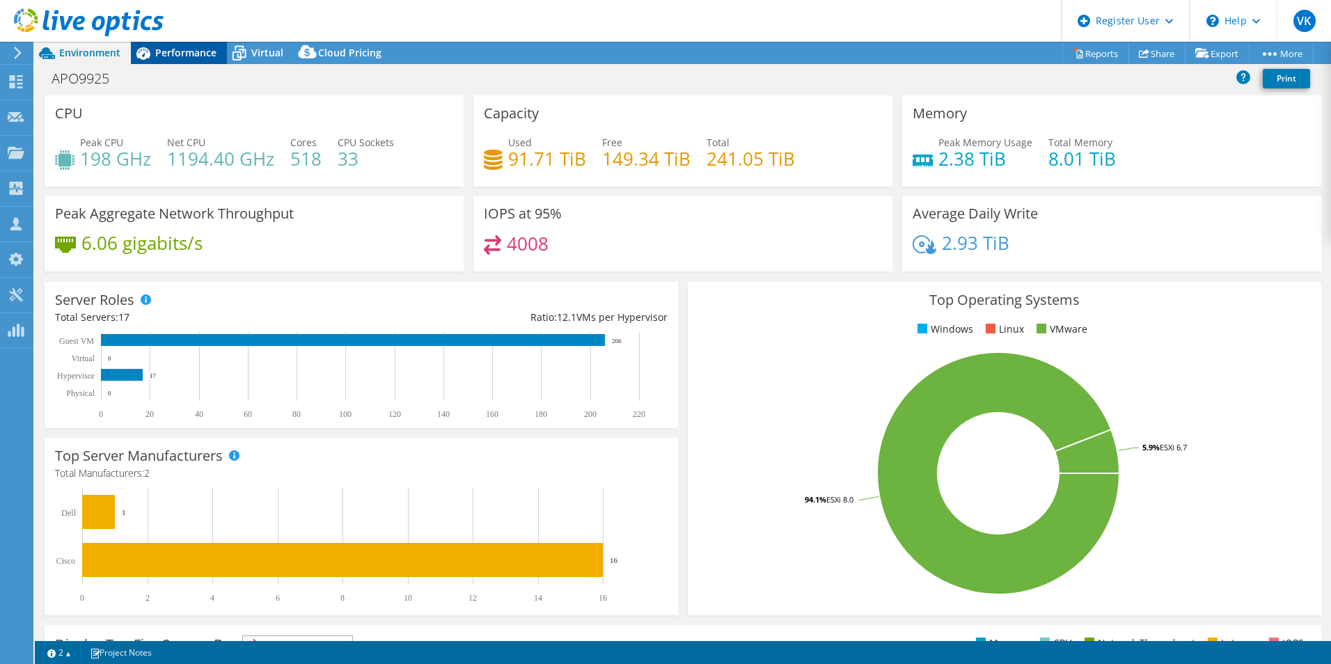
click at [175, 49] on span "Performance" at bounding box center [185, 52] width 61 height 13
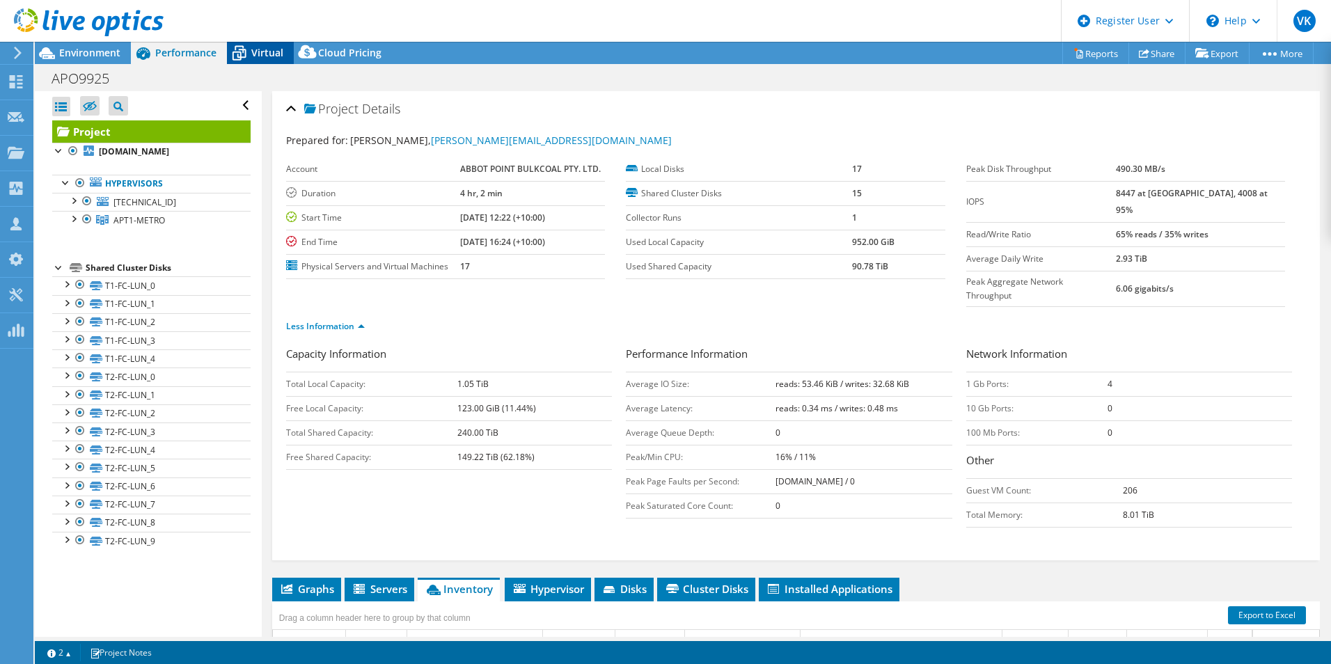
click at [255, 51] on span "Virtual" at bounding box center [267, 52] width 32 height 13
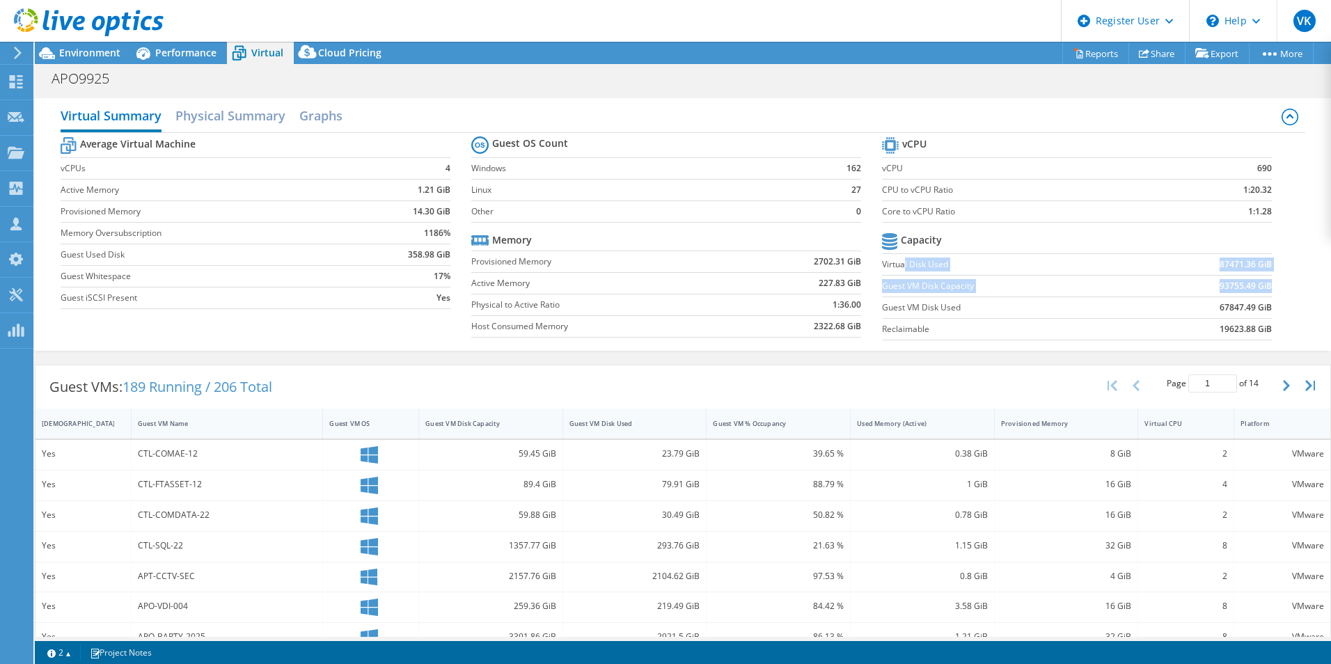
drag, startPoint x: 897, startPoint y: 267, endPoint x: 1261, endPoint y: 290, distance: 365.5
click at [1261, 290] on tbody "Capacity Virtual Disk Used 87471.36 GiB Guest VM Disk Capacity 93755.49 GiB Gue…" at bounding box center [1077, 285] width 390 height 111
drag, startPoint x: 68, startPoint y: 52, endPoint x: 93, endPoint y: 62, distance: 27.8
click at [68, 52] on span "Environment" at bounding box center [89, 52] width 61 height 13
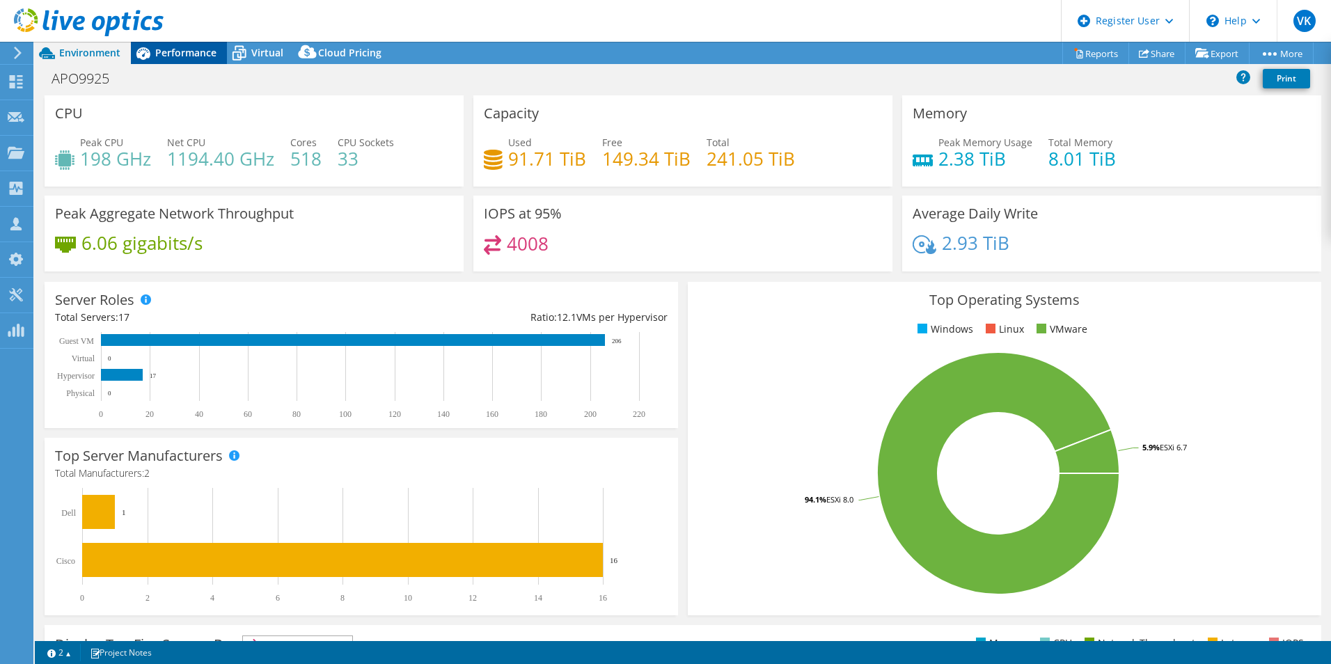
click at [183, 55] on span "Performance" at bounding box center [185, 52] width 61 height 13
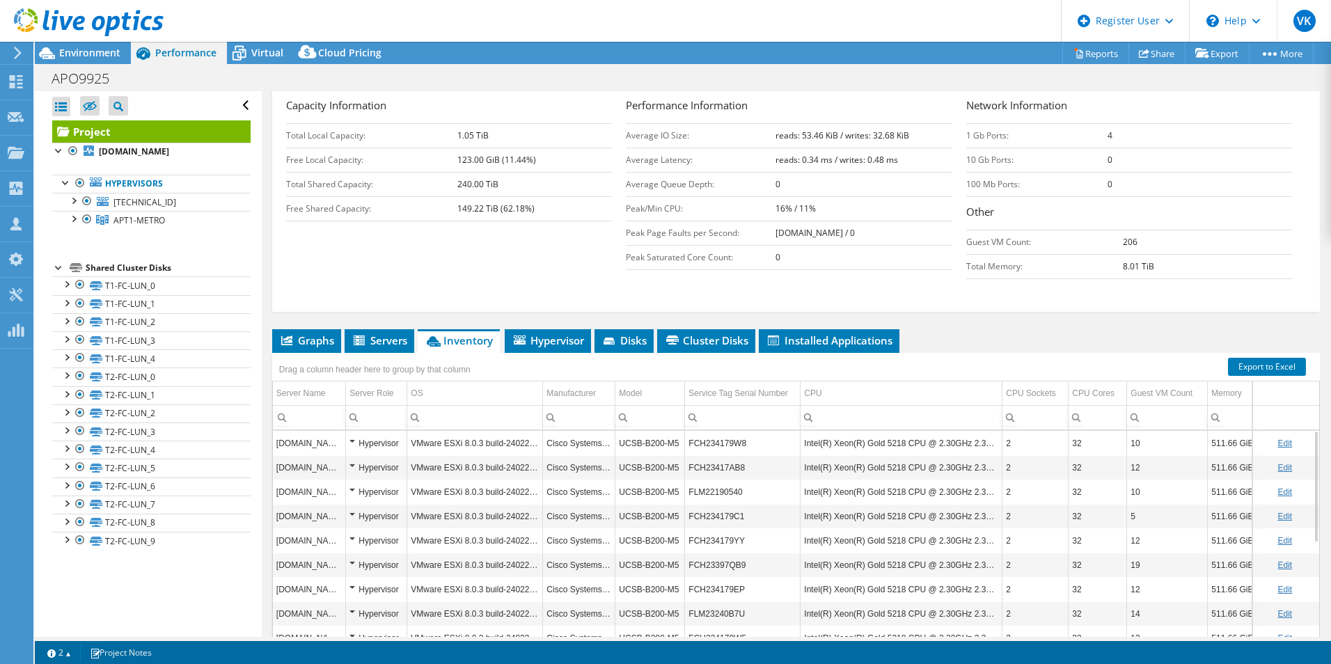
scroll to position [285, 0]
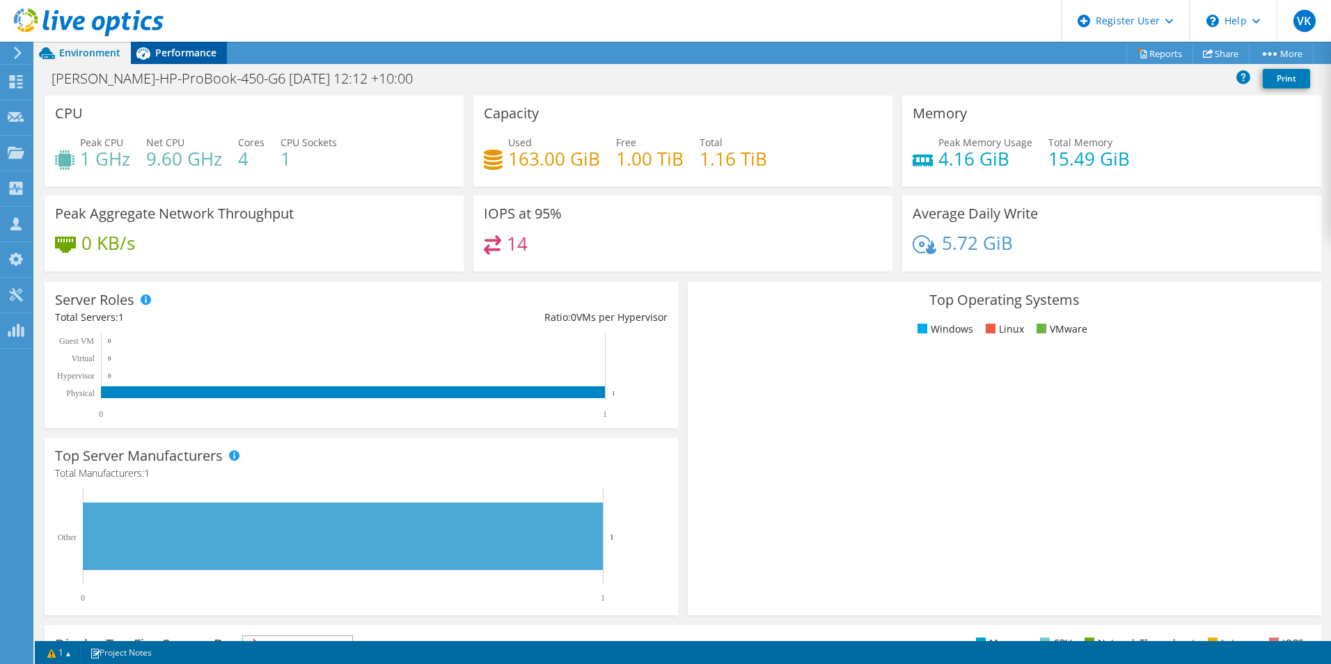
click at [192, 53] on span "Performance" at bounding box center [185, 52] width 61 height 13
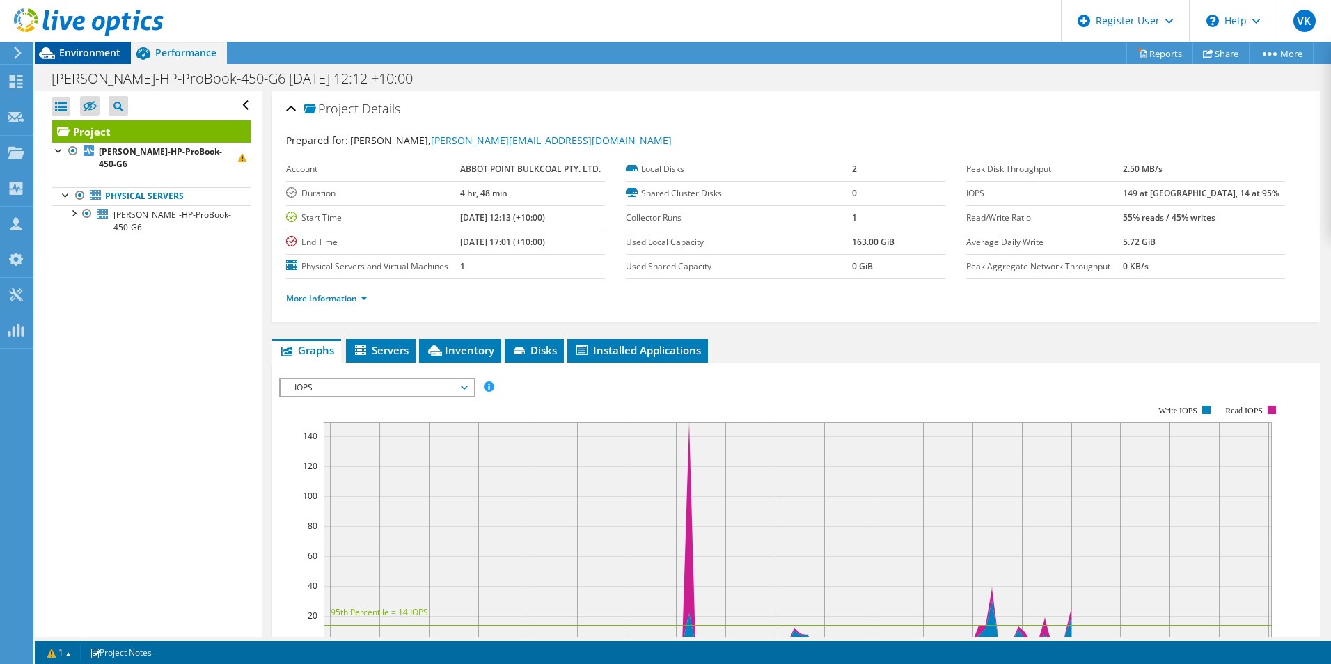
click at [107, 47] on span "Environment" at bounding box center [89, 52] width 61 height 13
